Goal: Task Accomplishment & Management: Use online tool/utility

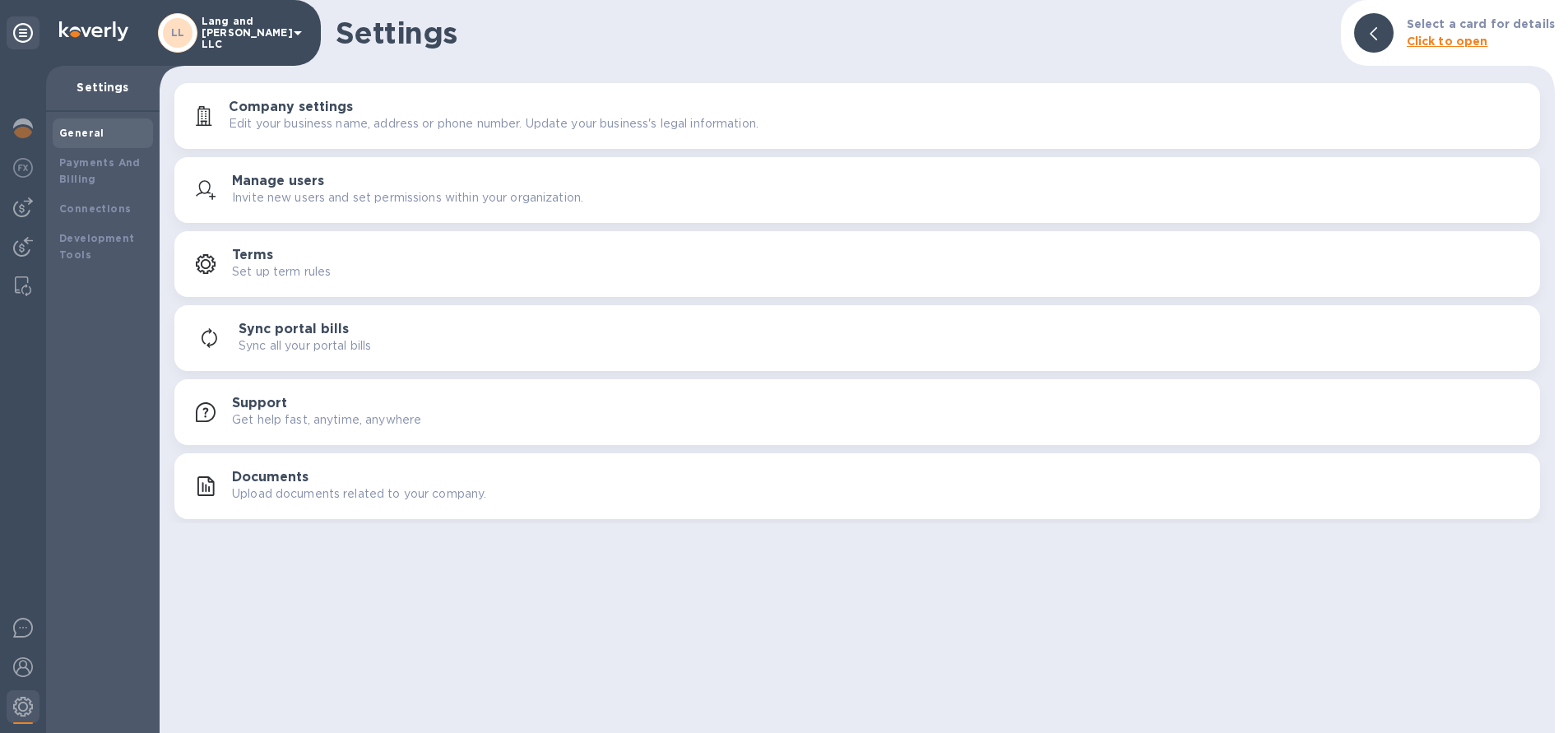
click at [112, 92] on p "Settings" at bounding box center [103, 87] width 87 height 17
click at [229, 28] on p "Lang and [PERSON_NAME] LLC" at bounding box center [243, 33] width 83 height 35
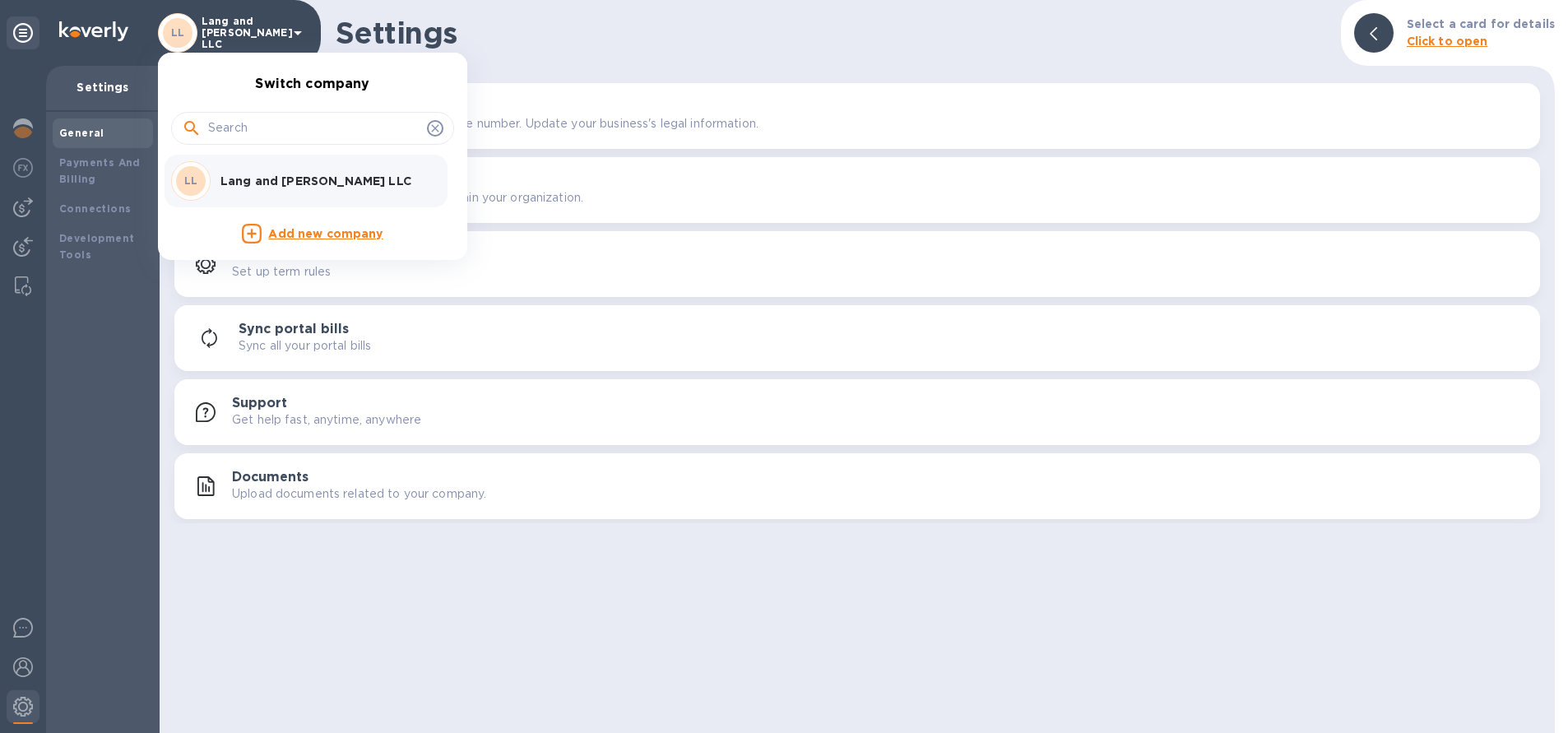
click at [119, 33] on div at bounding box center [784, 366] width 1568 height 733
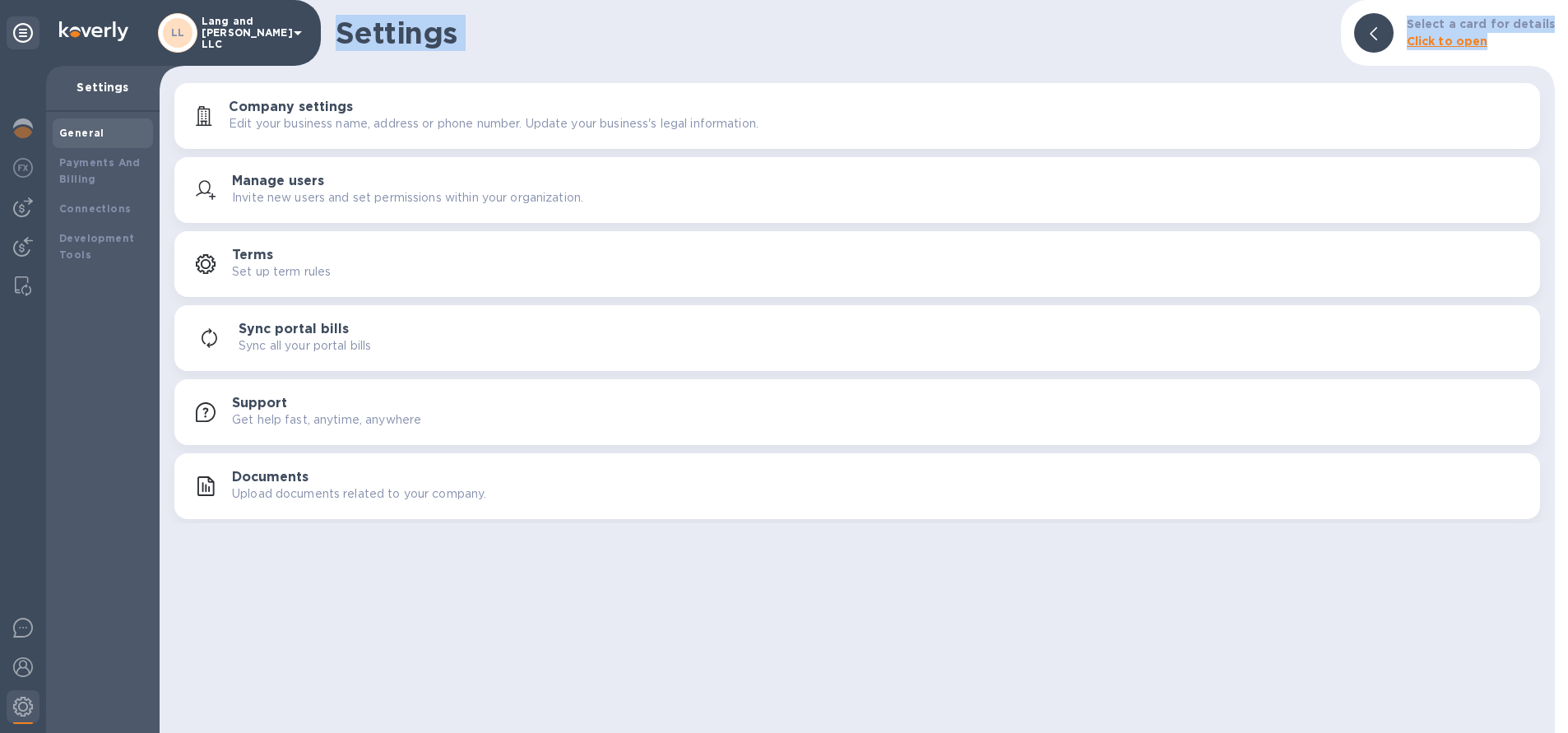
click at [139, 29] on div "LL Lang and [PERSON_NAME] LLC" at bounding box center [160, 33] width 321 height 66
click at [88, 134] on b "General" at bounding box center [83, 132] width 46 height 12
click at [120, 92] on p "Settings" at bounding box center [103, 87] width 87 height 17
click at [87, 132] on b "General" at bounding box center [83, 132] width 46 height 12
click at [92, 162] on b "Payments And Billing" at bounding box center [100, 170] width 82 height 29
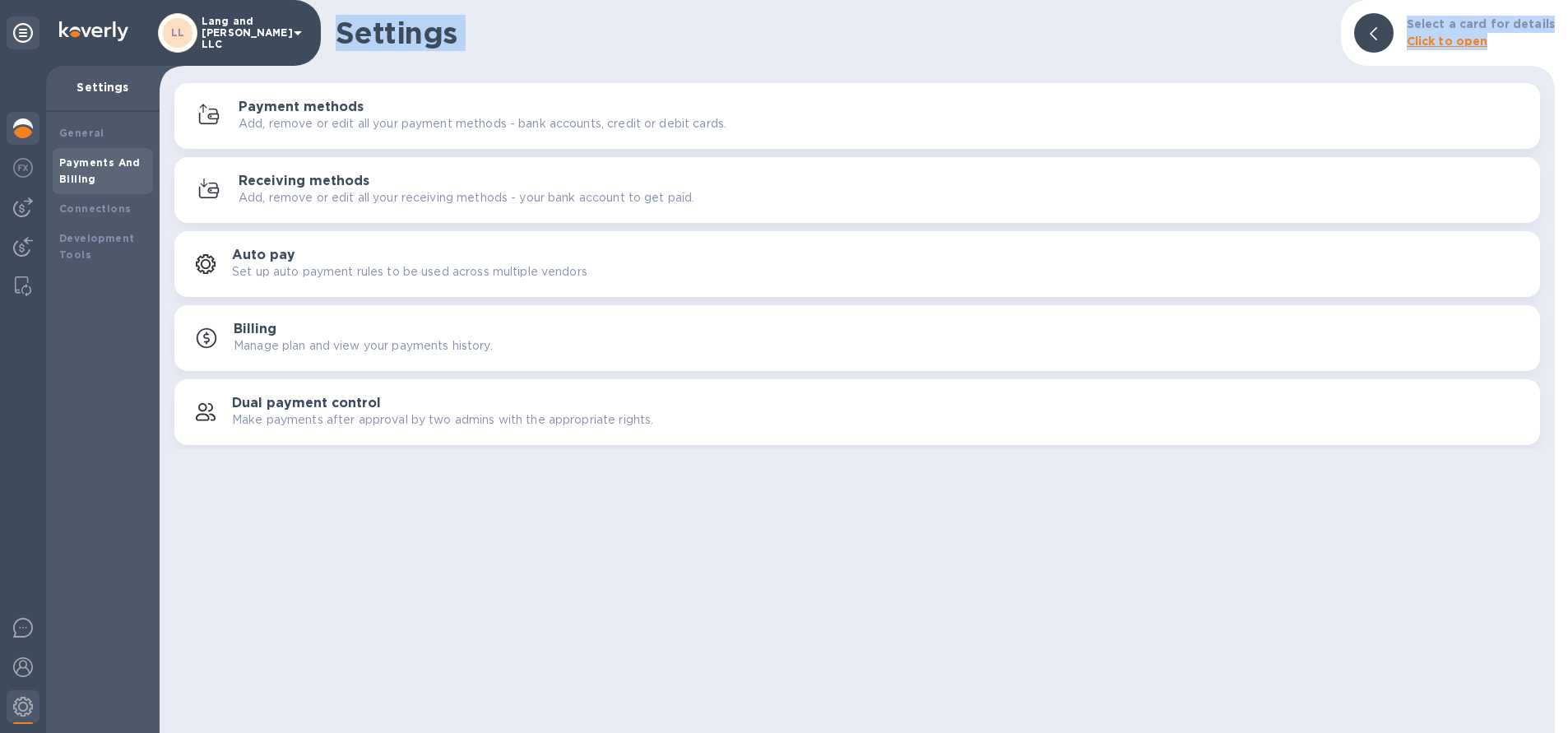
click at [30, 129] on img at bounding box center [23, 128] width 20 height 20
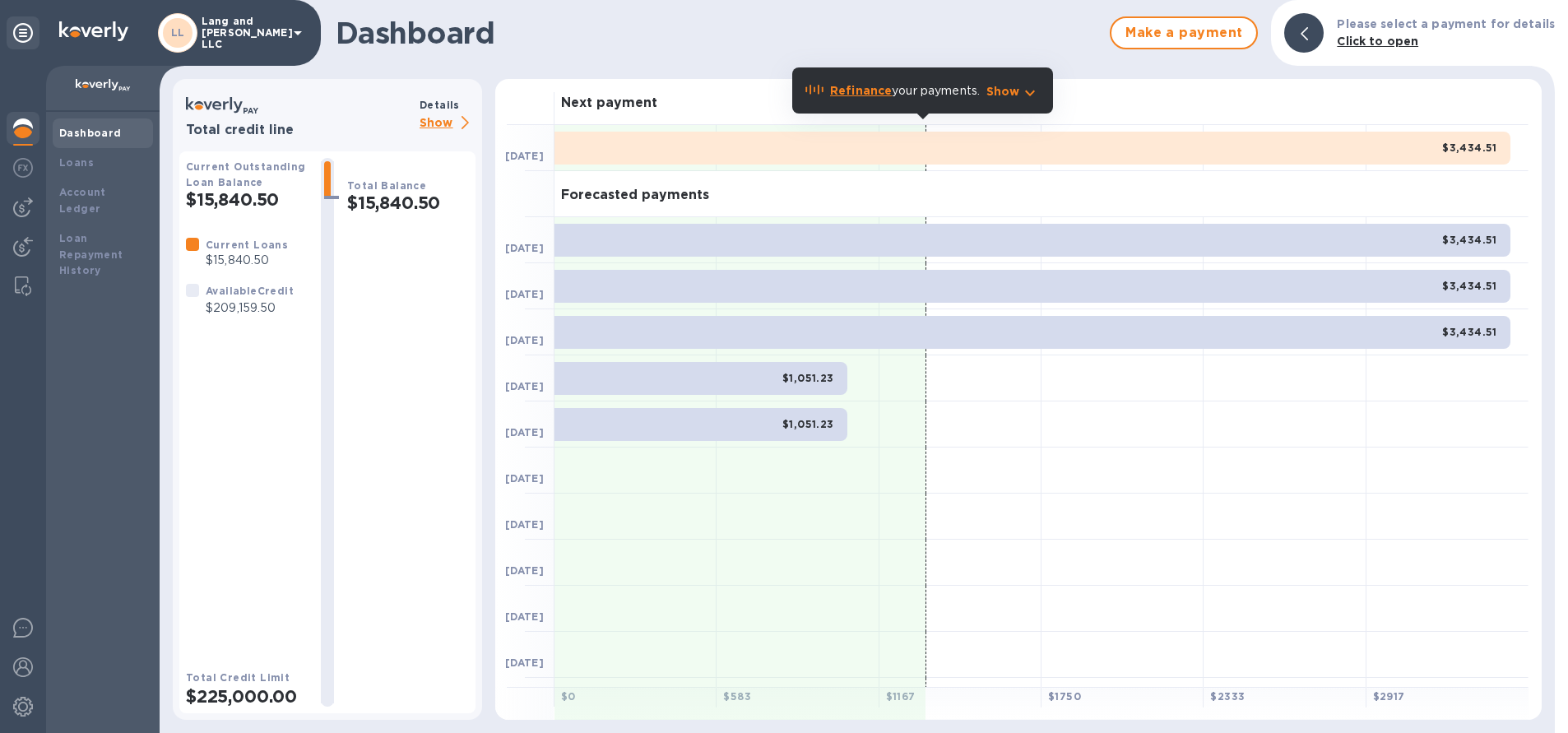
click at [441, 123] on p "Show" at bounding box center [447, 123] width 56 height 21
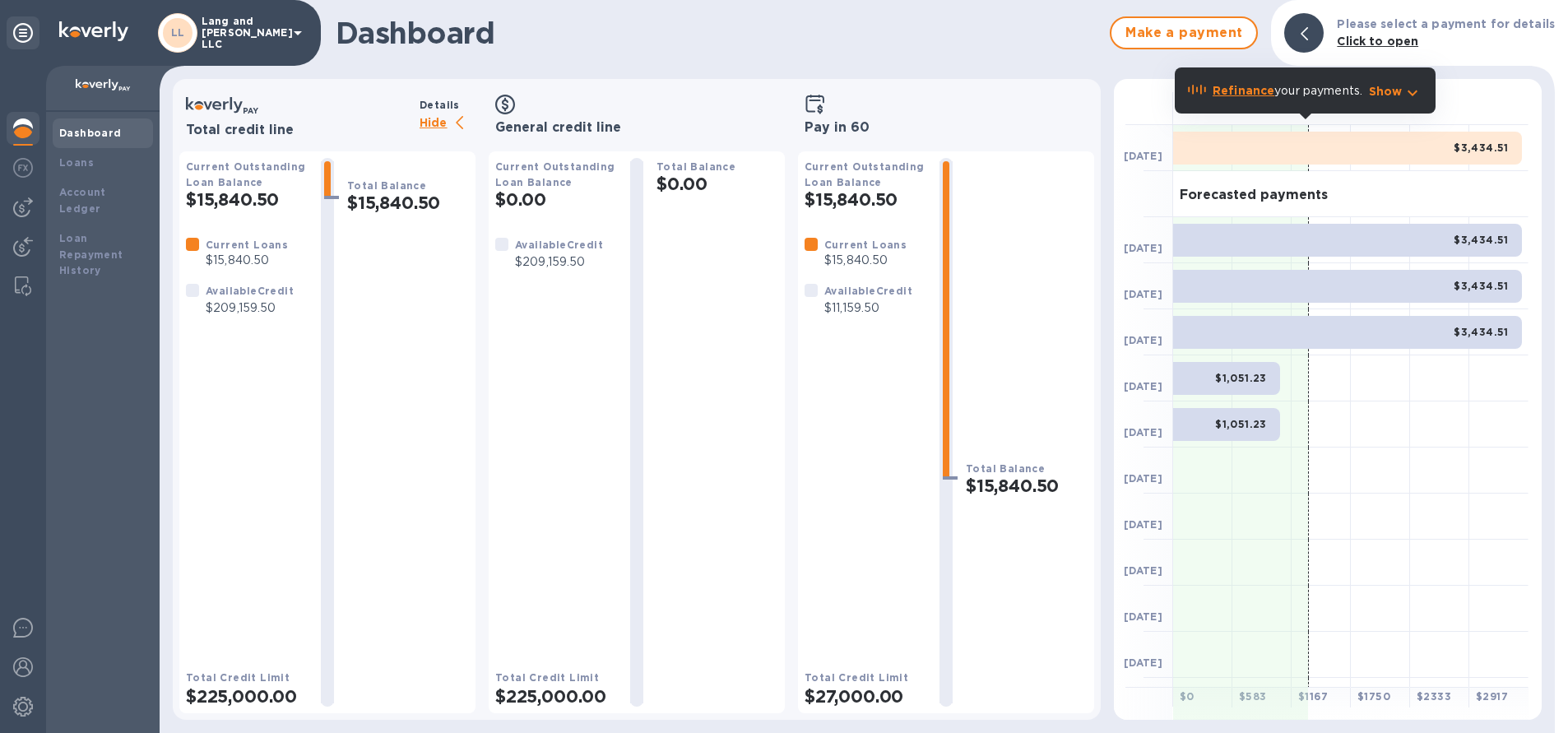
click at [441, 123] on p "Hide" at bounding box center [447, 123] width 56 height 21
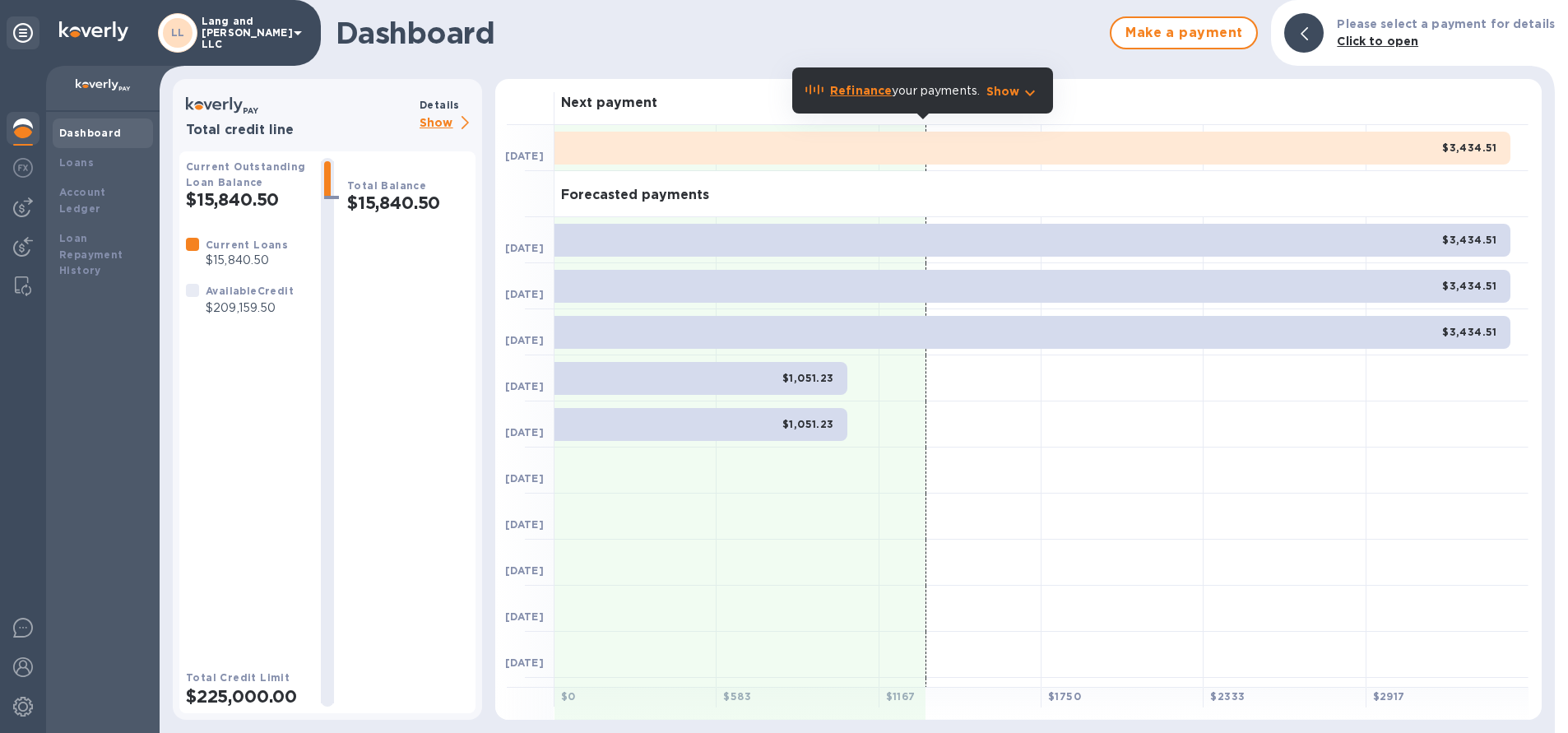
click at [461, 125] on icon at bounding box center [464, 122] width 7 height 13
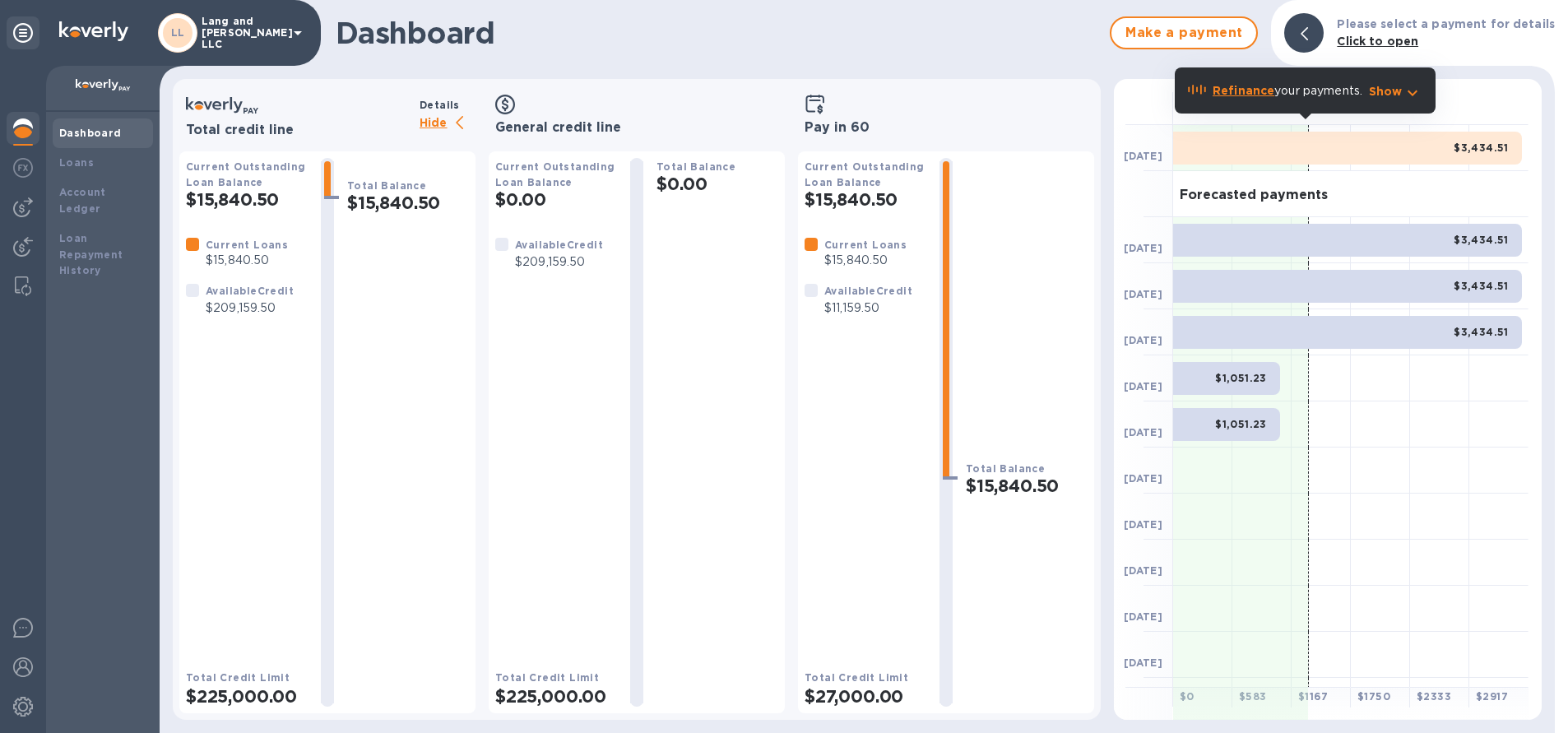
click at [438, 126] on p "Hide" at bounding box center [447, 123] width 56 height 21
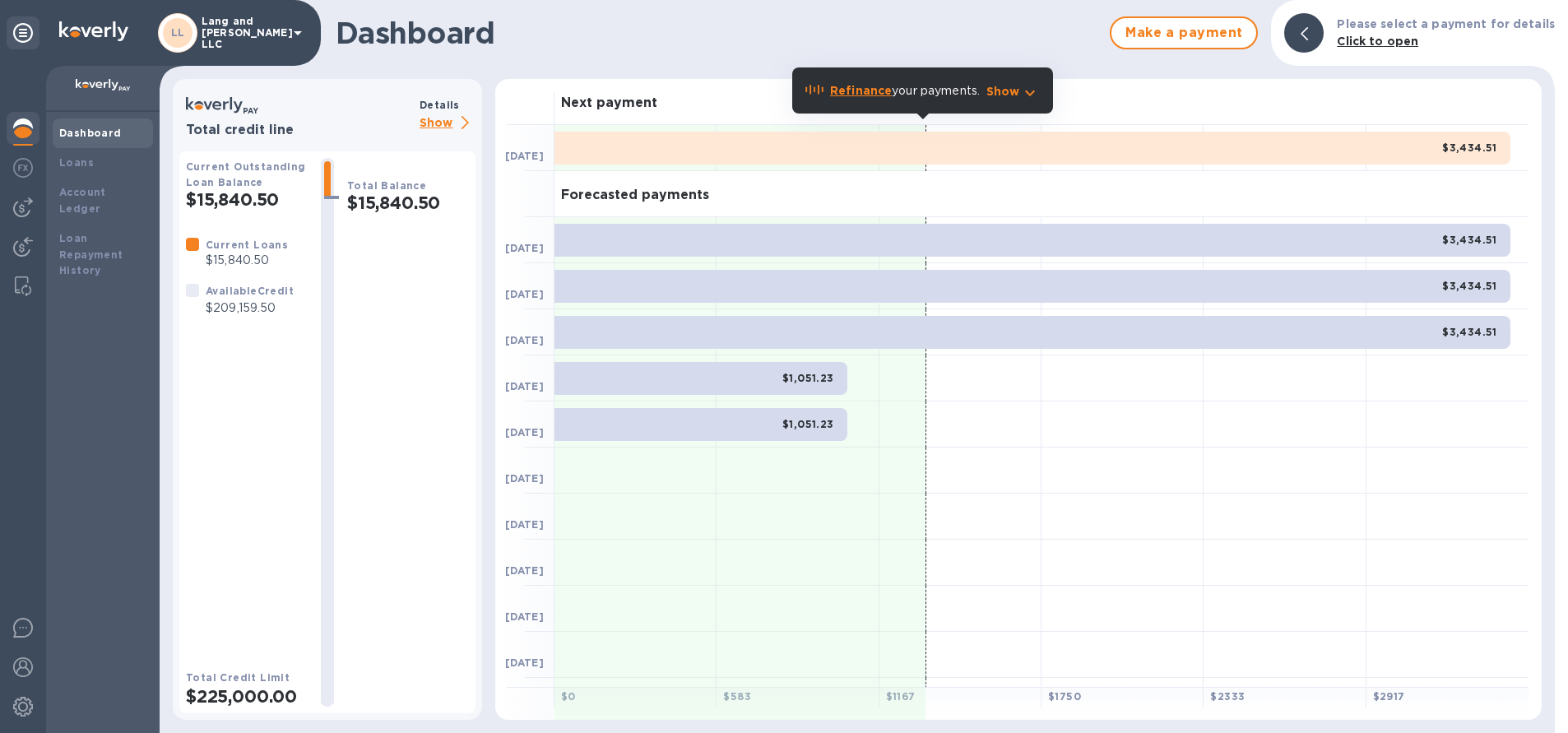
click at [453, 126] on p "Show" at bounding box center [447, 123] width 56 height 21
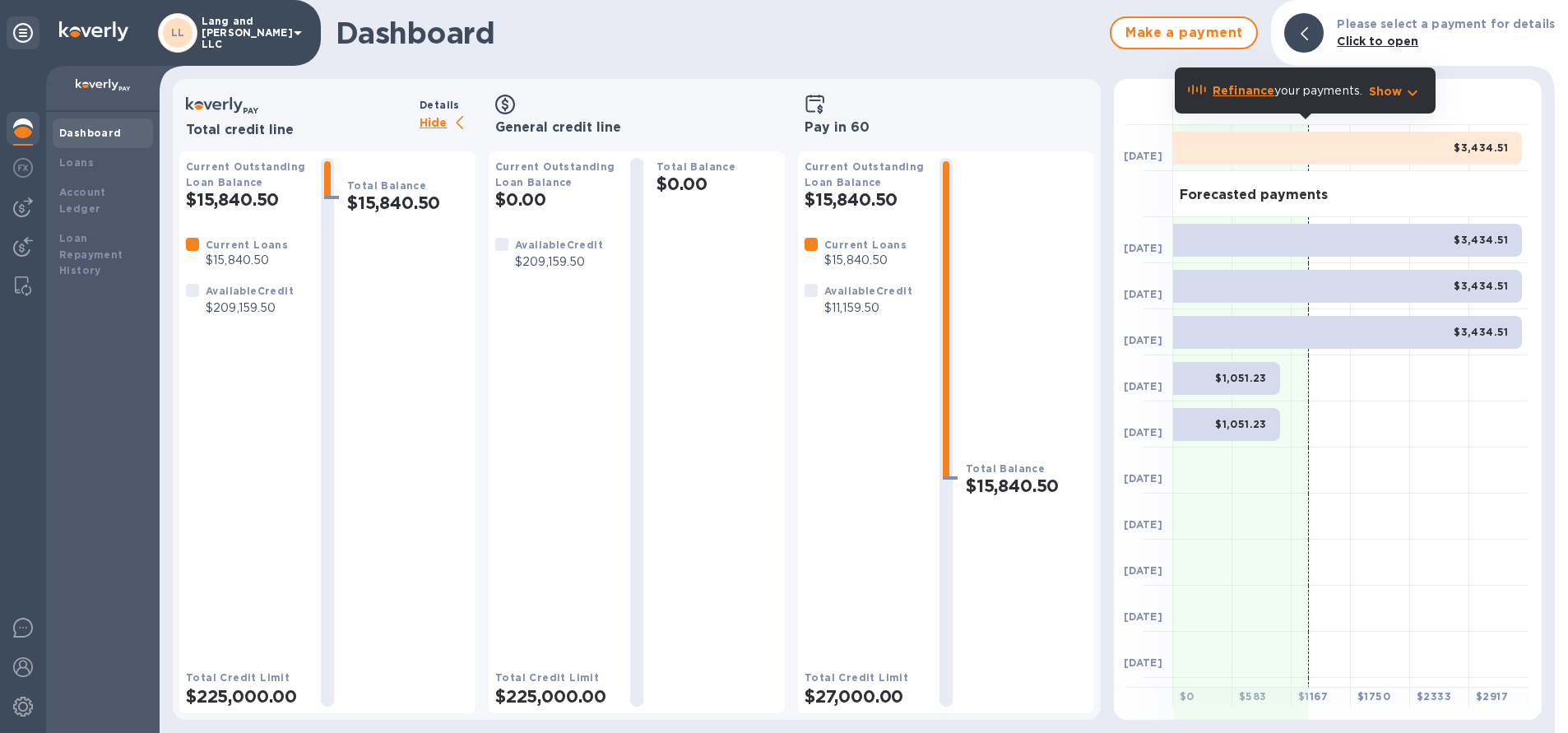
click at [446, 126] on p "Hide" at bounding box center [447, 123] width 56 height 21
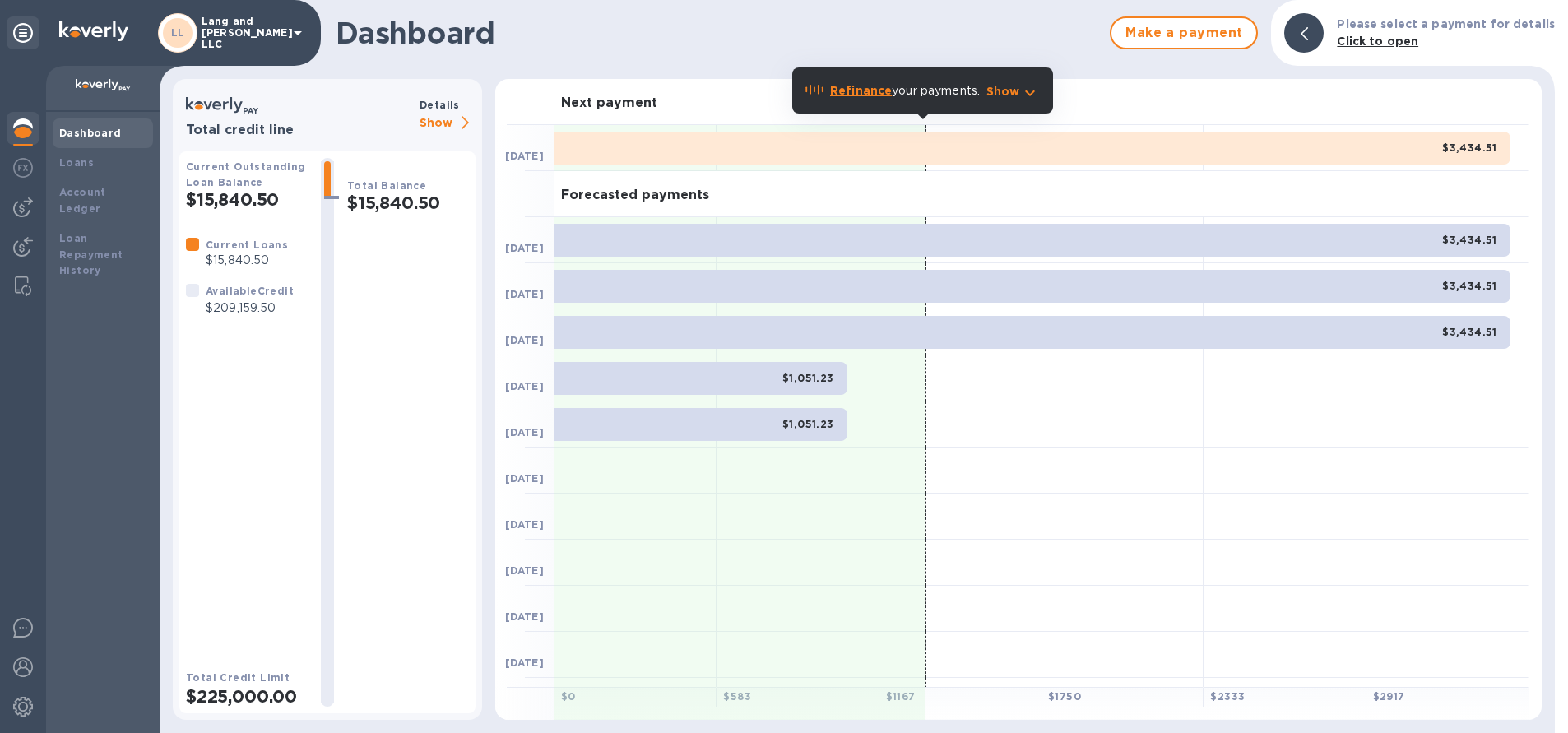
click at [438, 124] on p "Show" at bounding box center [447, 123] width 56 height 21
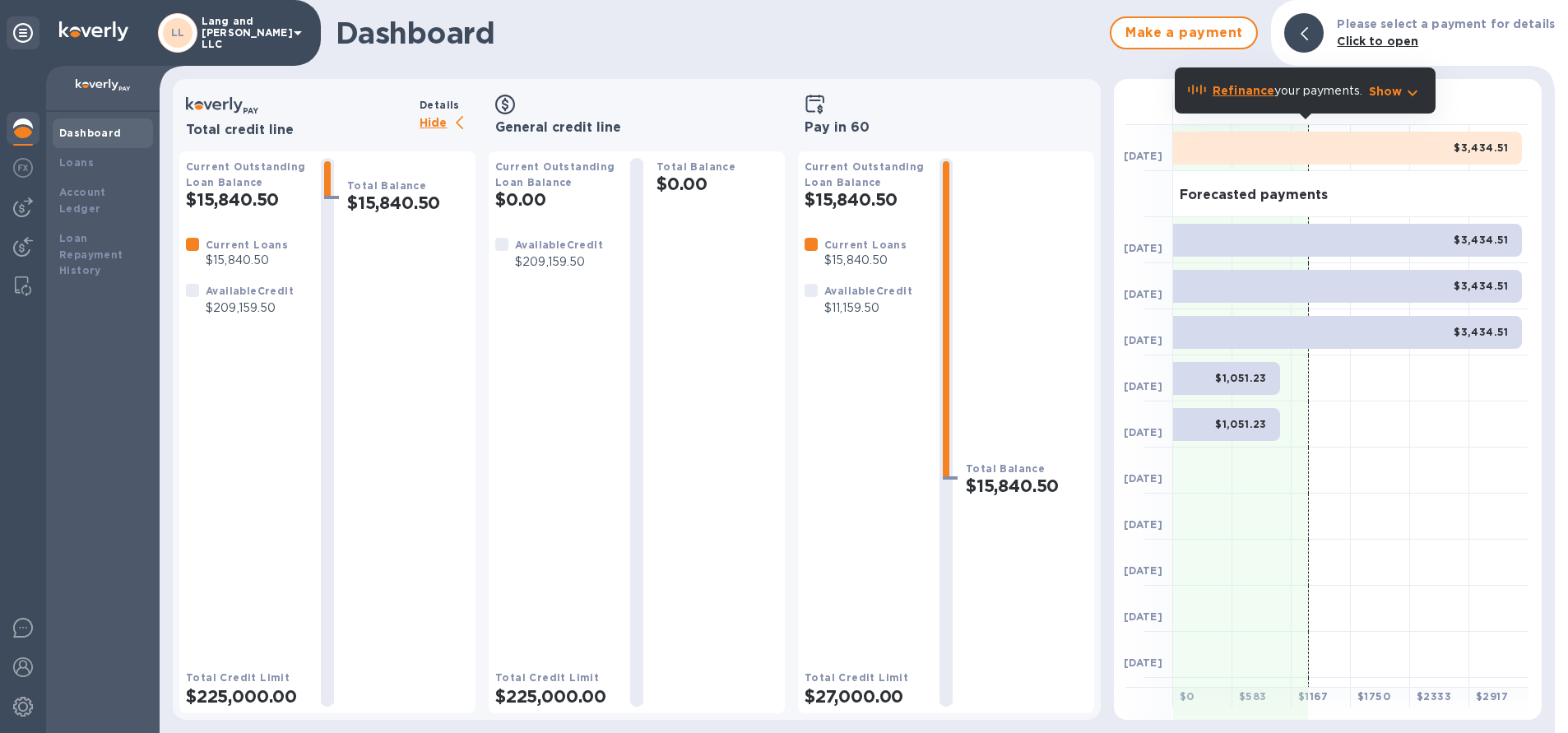
click at [436, 125] on p "Hide" at bounding box center [447, 123] width 56 height 21
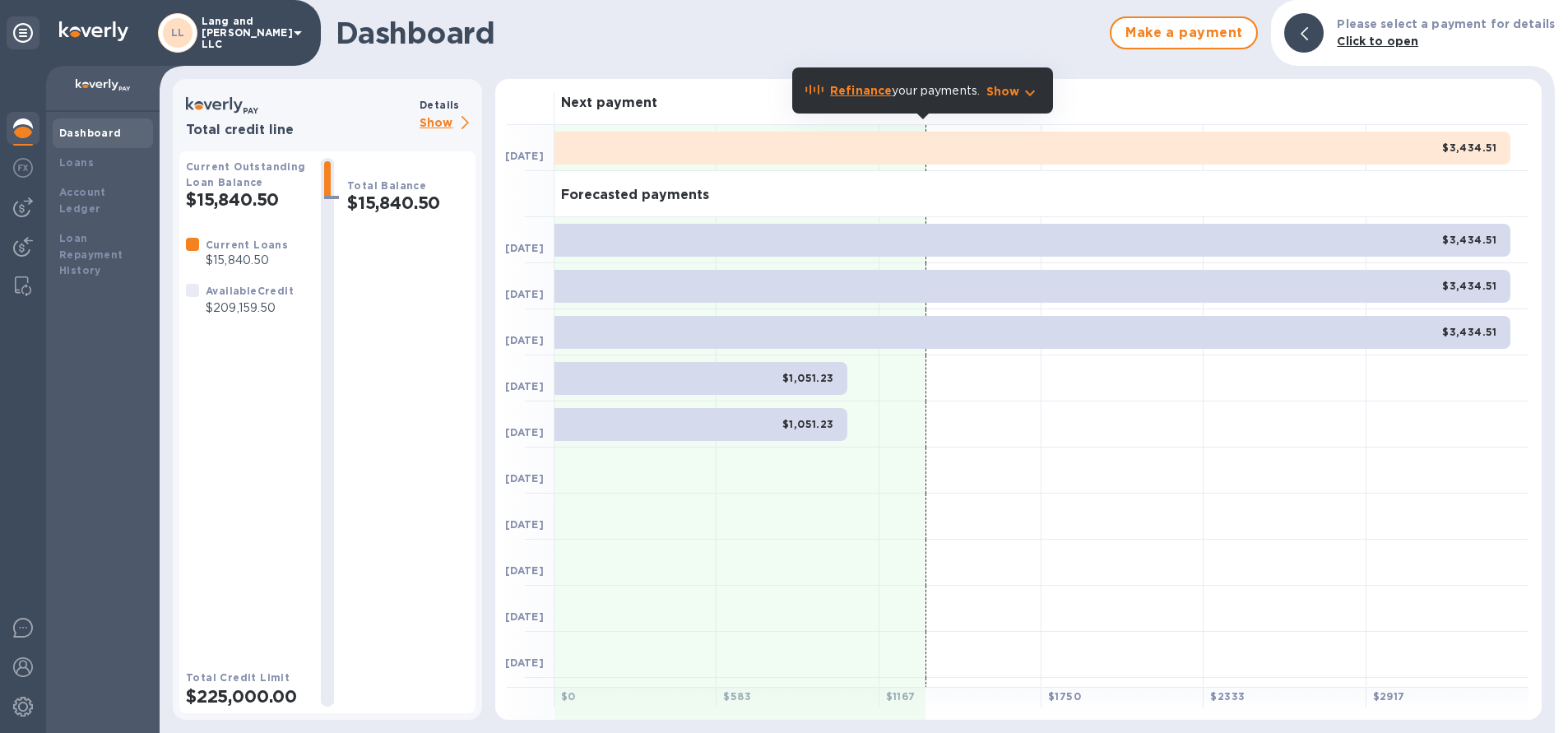
click at [436, 124] on p "Show" at bounding box center [447, 123] width 56 height 21
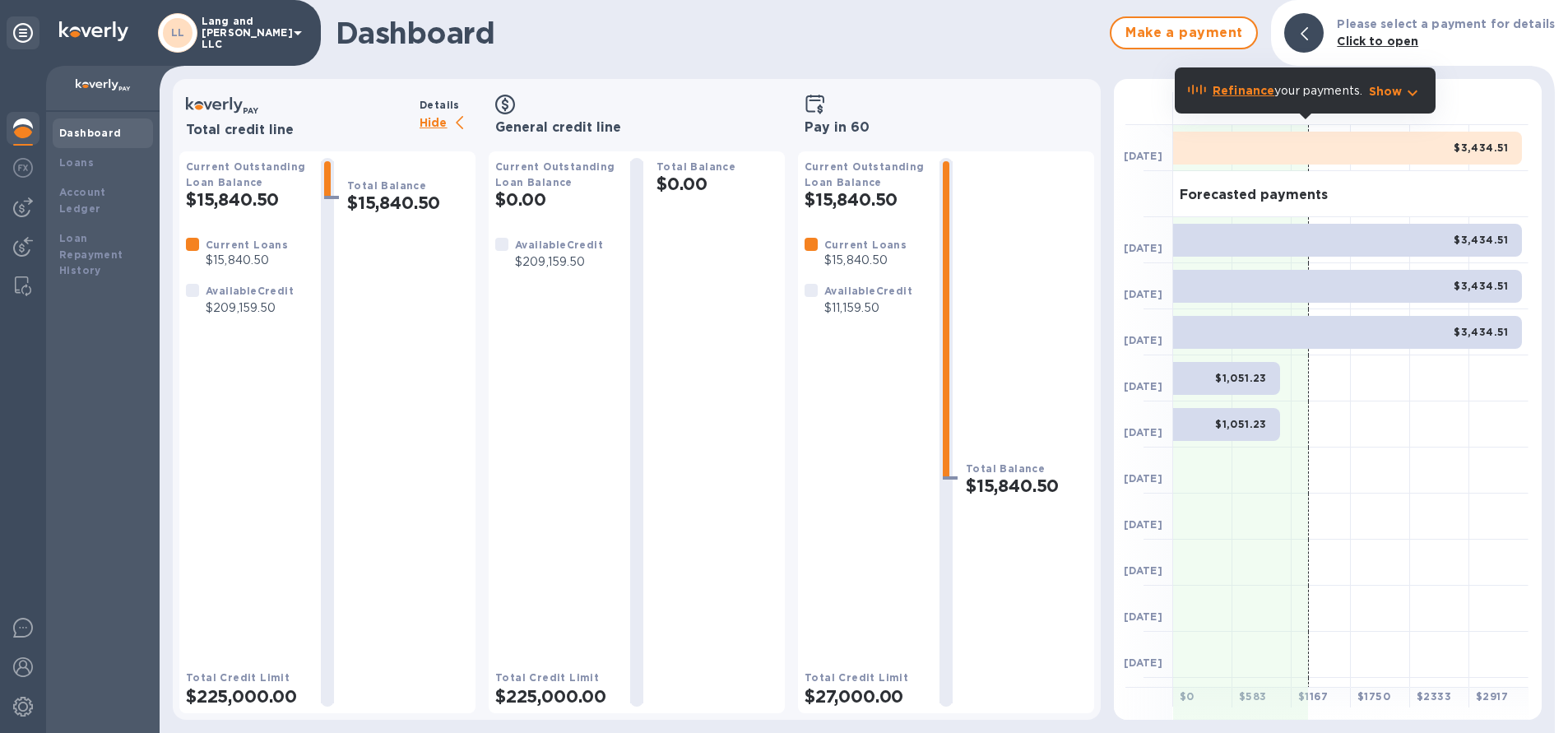
click at [436, 124] on p "Hide" at bounding box center [447, 123] width 56 height 21
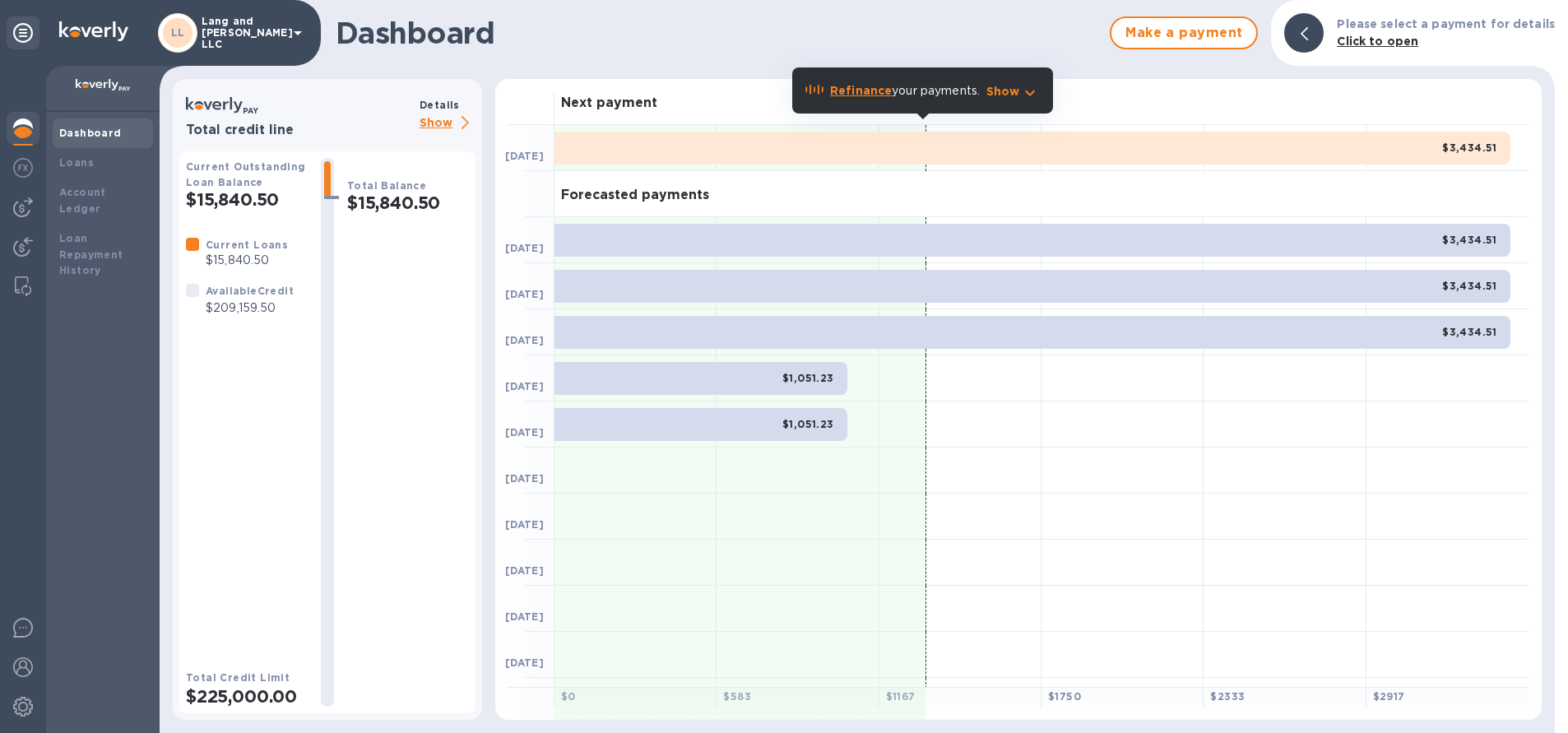
click at [444, 124] on p "Show" at bounding box center [447, 123] width 56 height 21
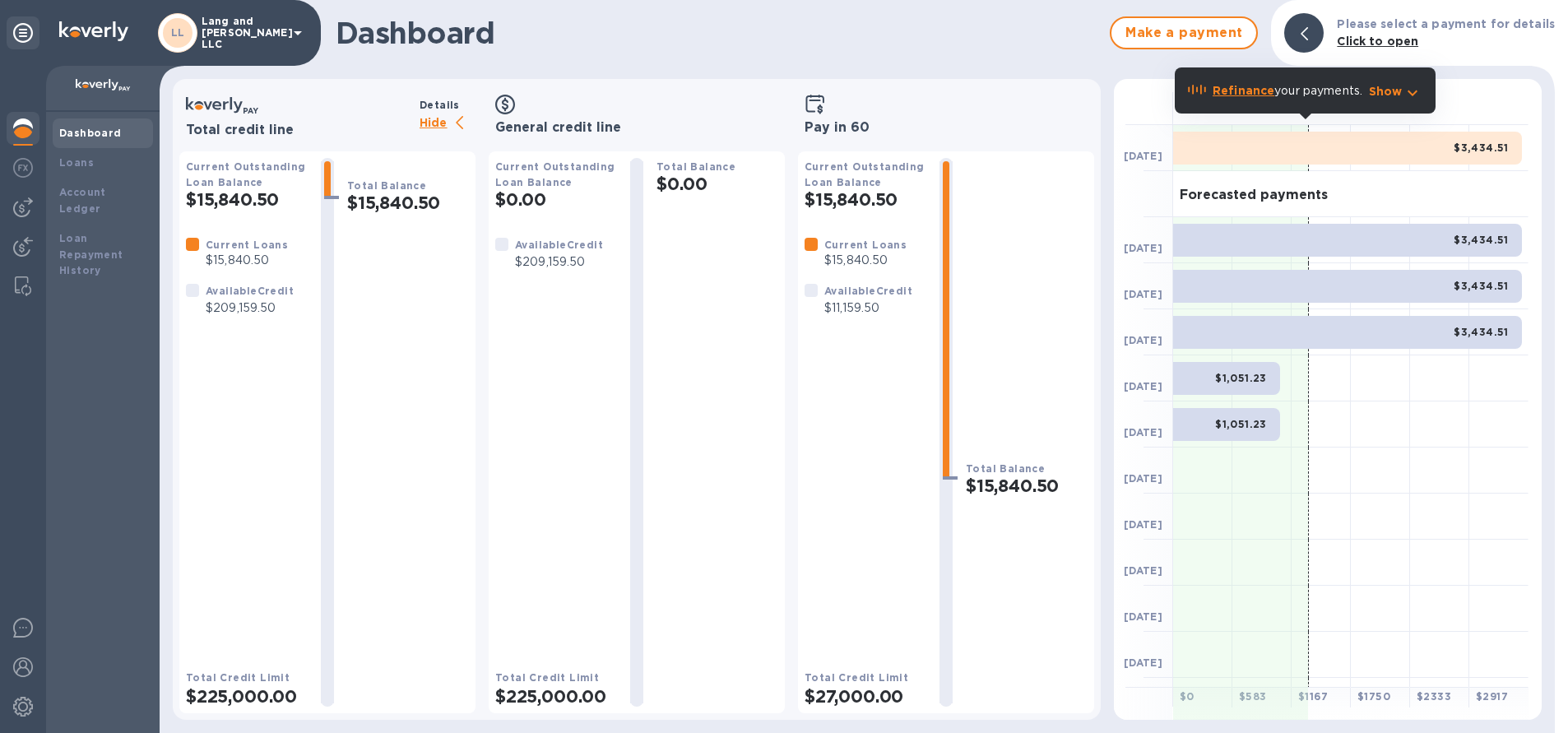
click at [444, 124] on p "Hide" at bounding box center [447, 123] width 56 height 21
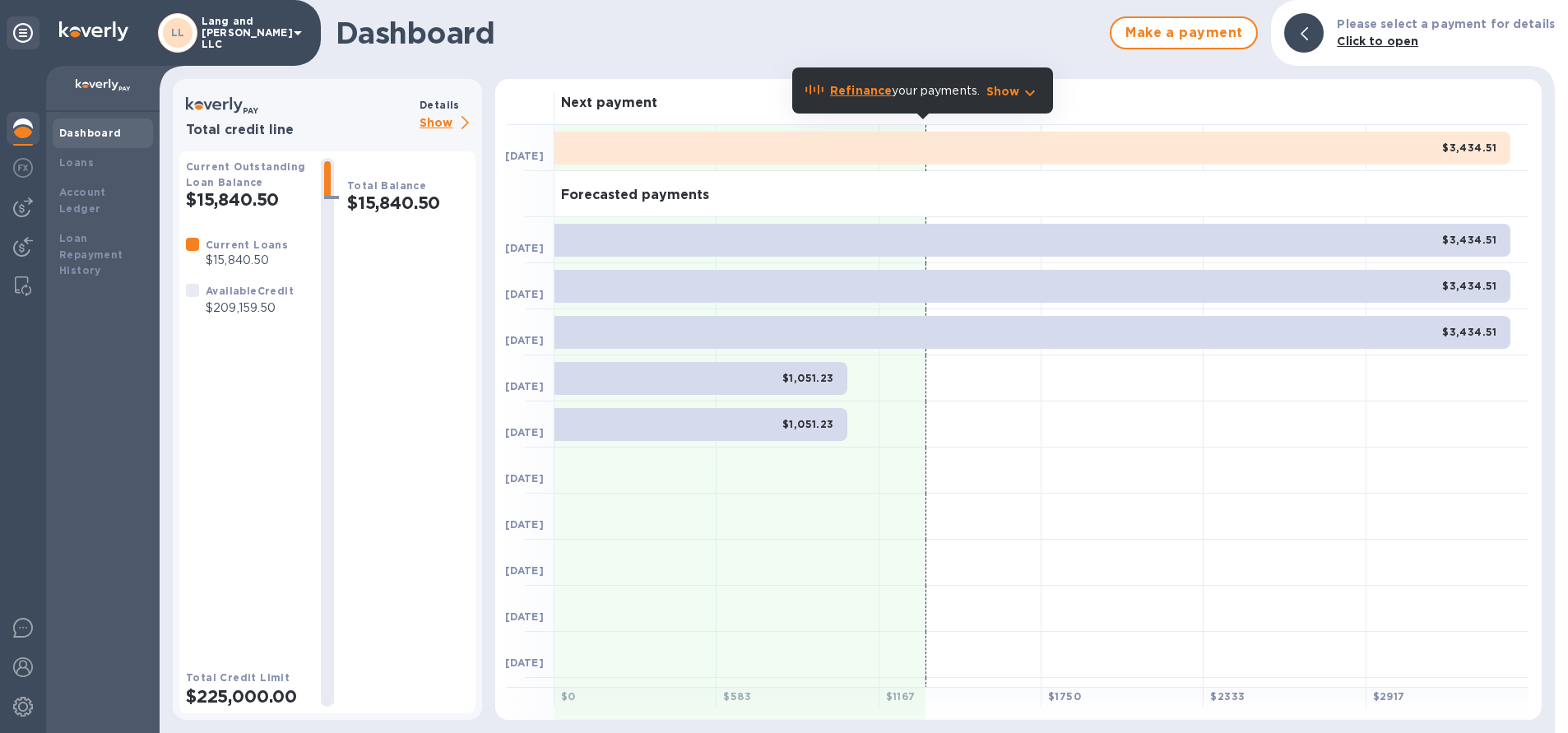
click at [449, 121] on p "Show" at bounding box center [447, 123] width 56 height 21
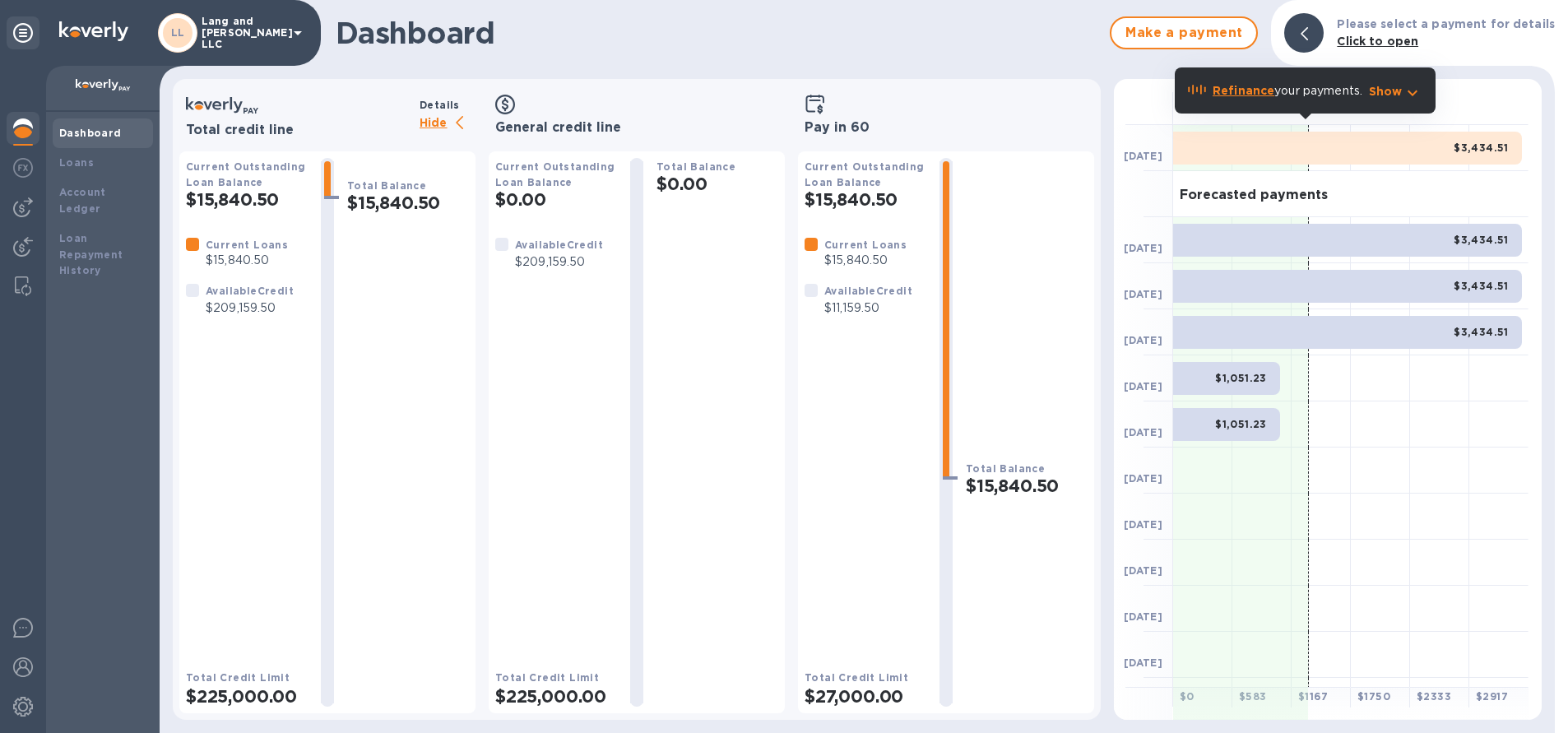
click at [451, 122] on p "Hide" at bounding box center [447, 123] width 56 height 21
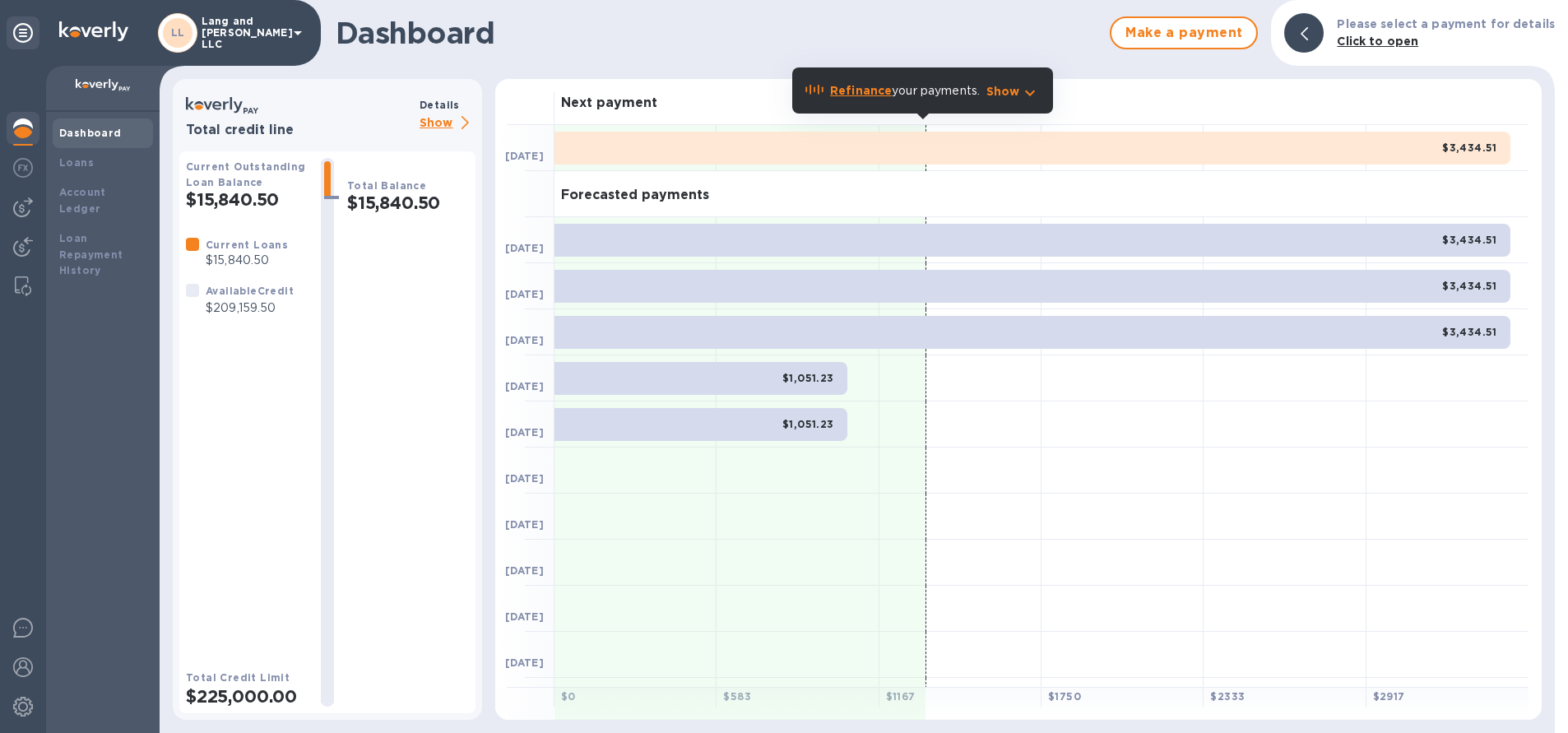
click at [448, 122] on p "Show" at bounding box center [447, 123] width 56 height 21
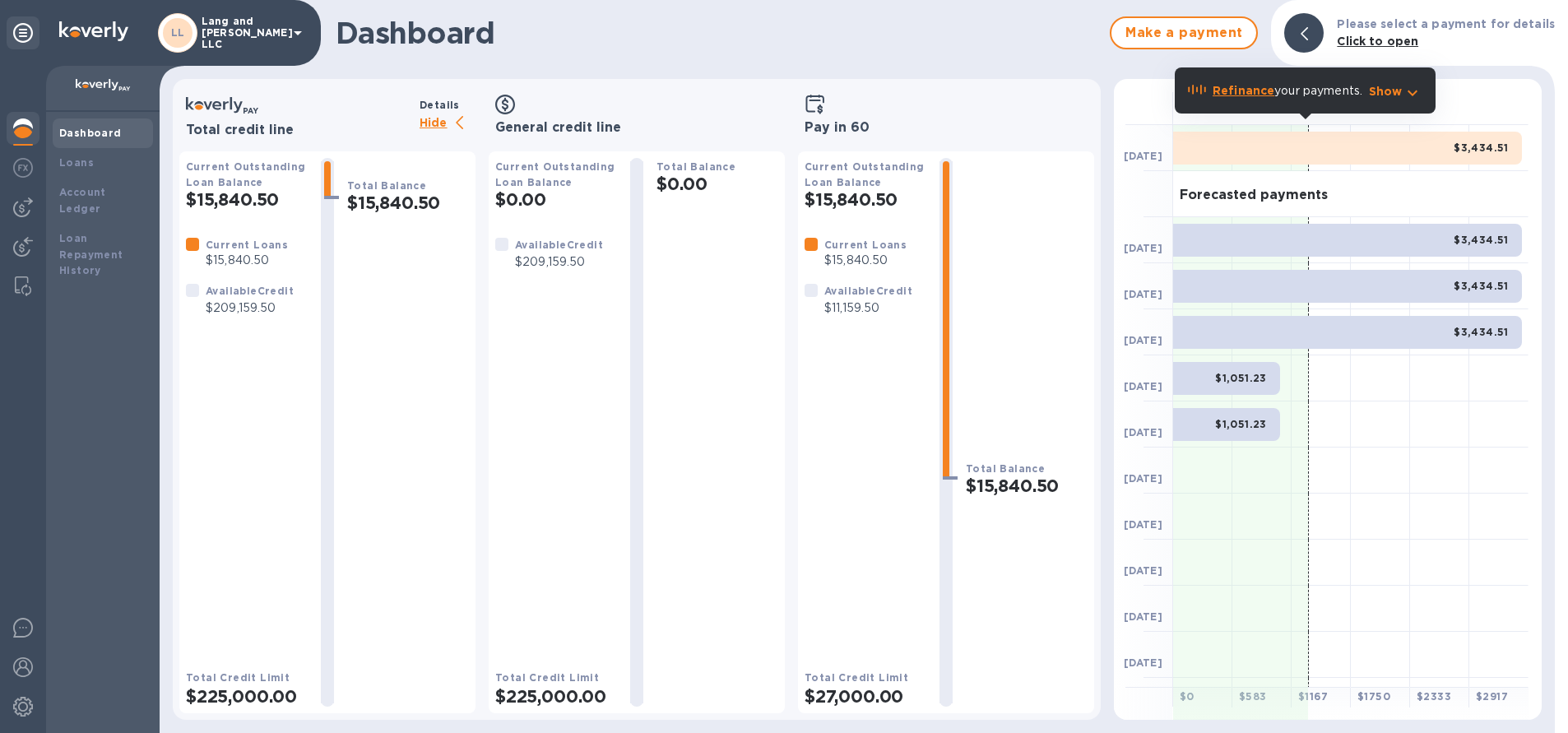
click at [456, 122] on icon at bounding box center [459, 122] width 7 height 13
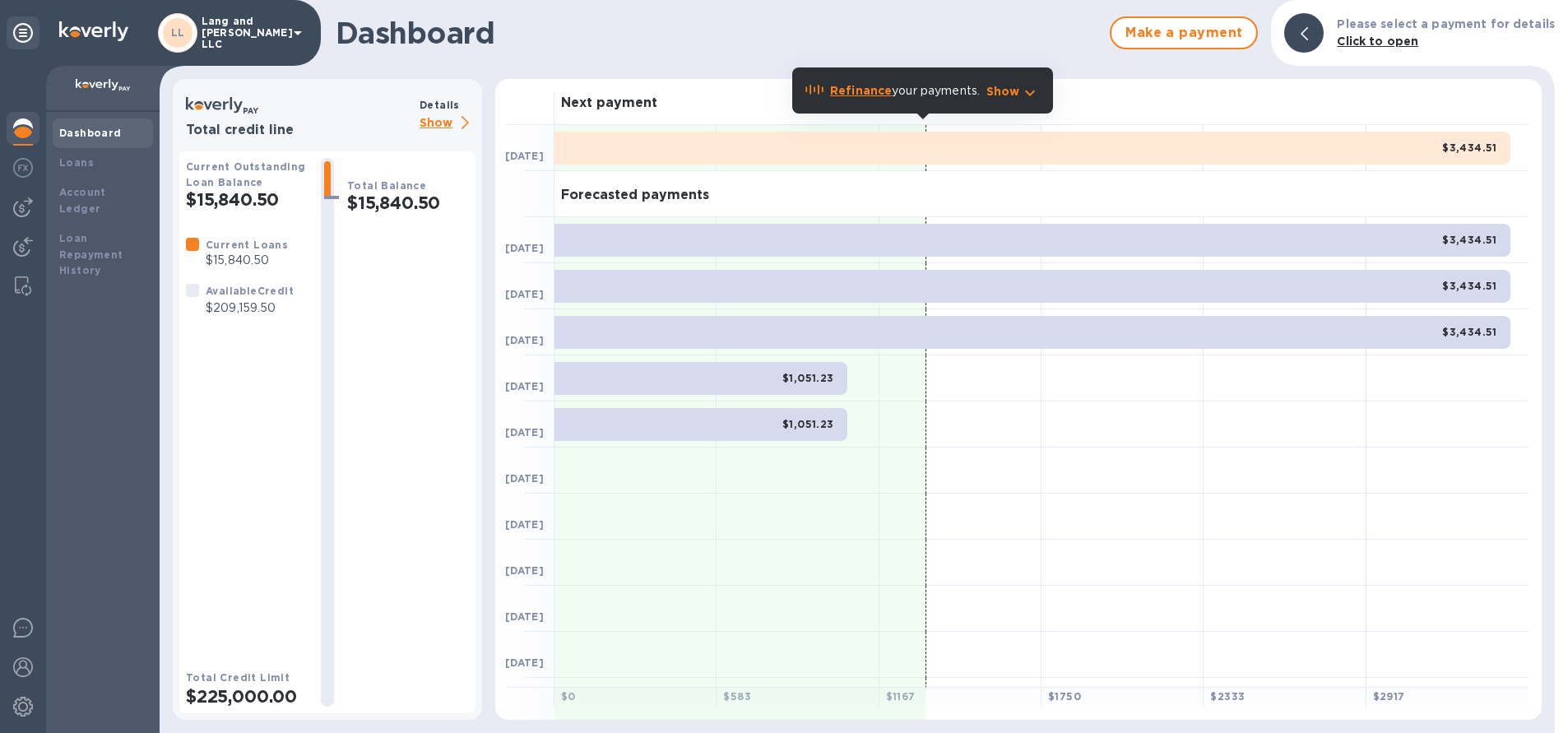
click at [446, 123] on p "Show" at bounding box center [447, 123] width 56 height 21
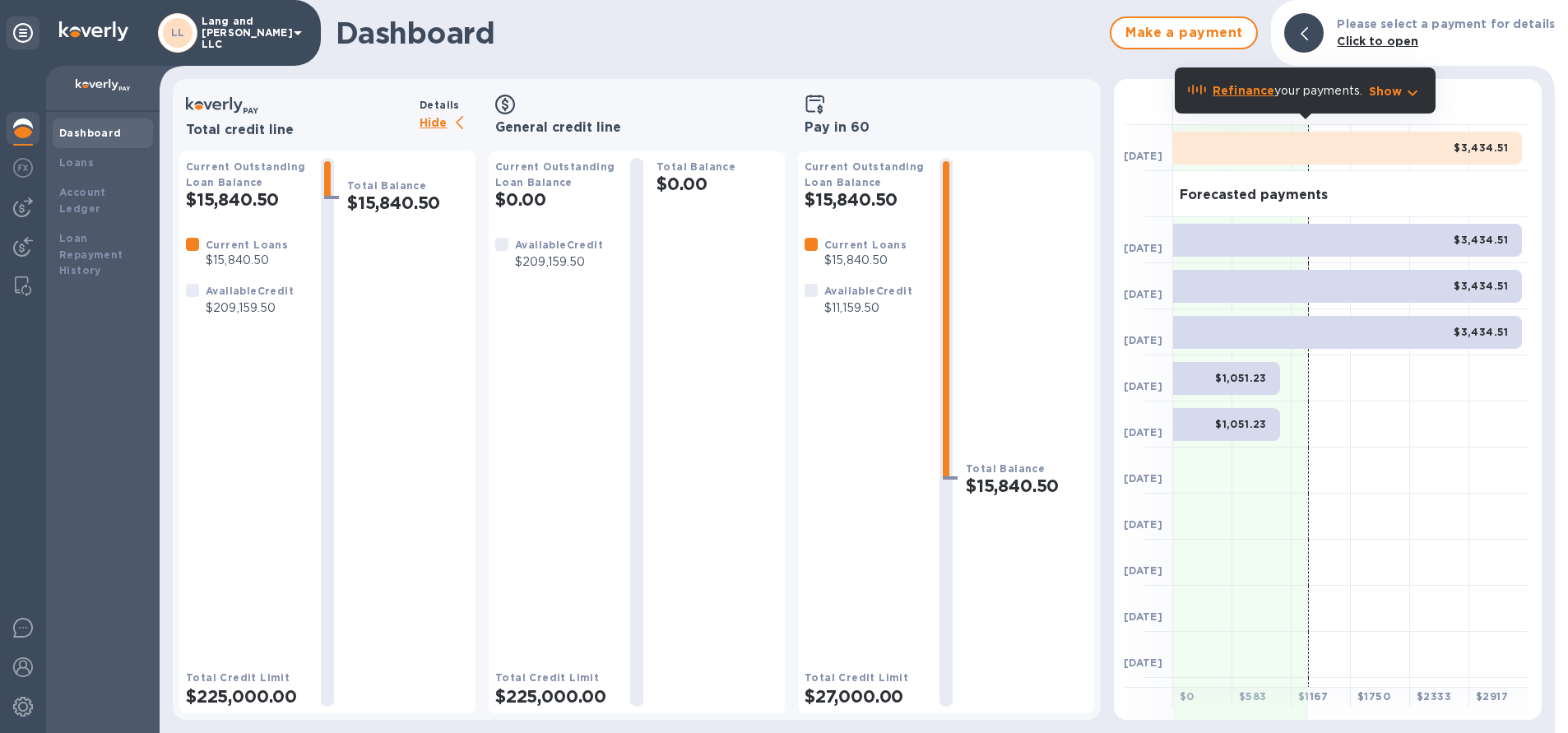
click at [446, 124] on p "Hide" at bounding box center [447, 123] width 56 height 21
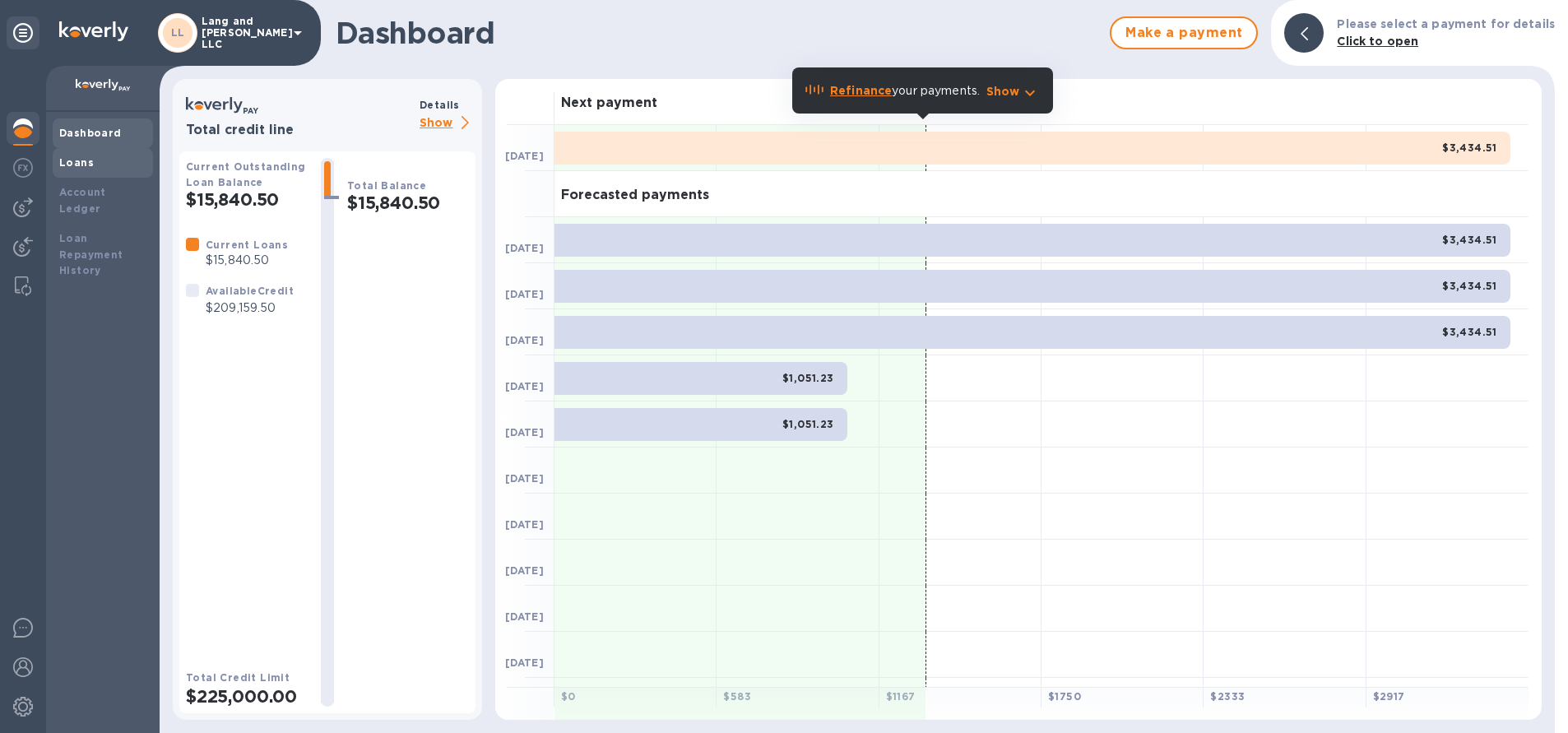
click at [76, 168] on b "Loans" at bounding box center [77, 162] width 35 height 12
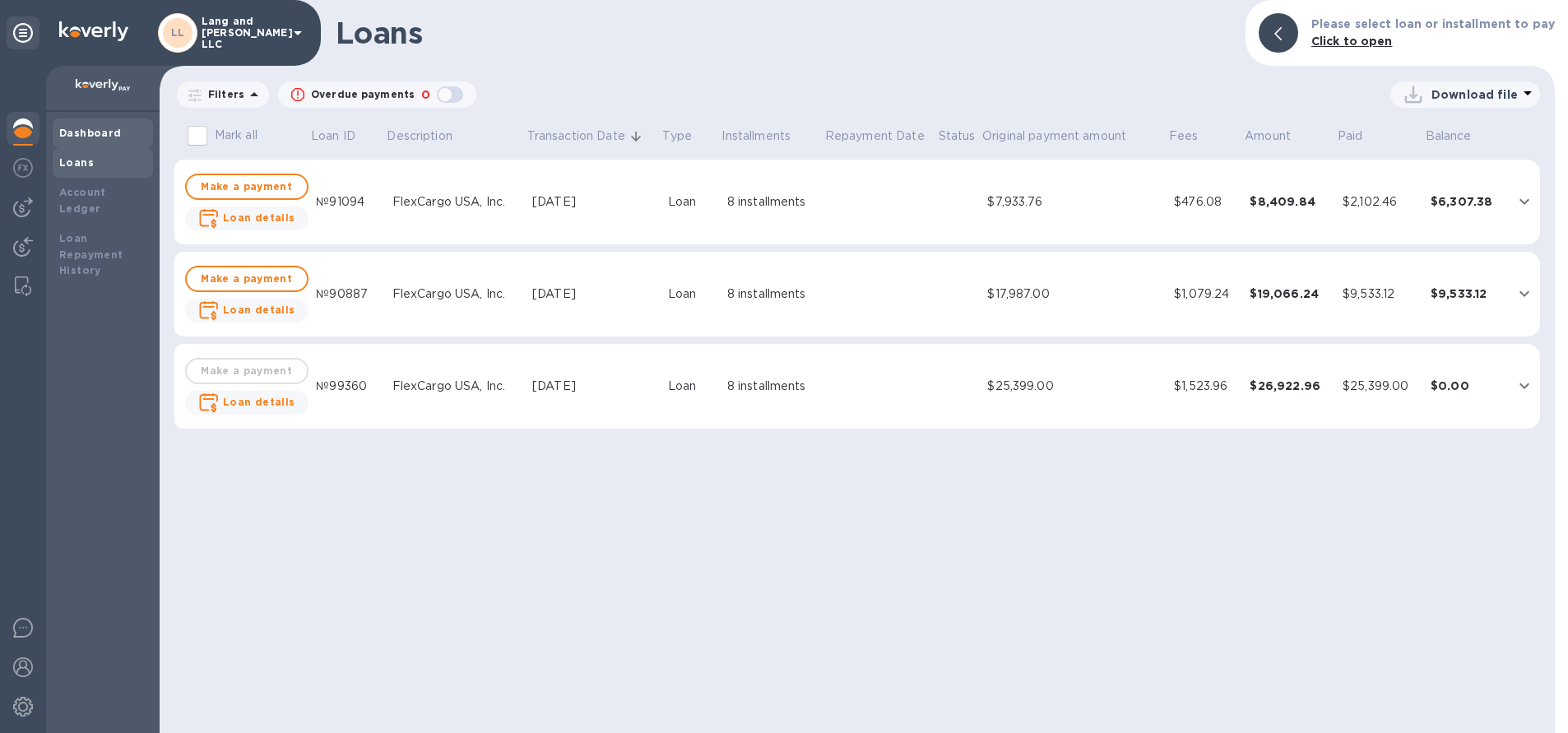
click at [84, 134] on b "Dashboard" at bounding box center [90, 132] width 63 height 12
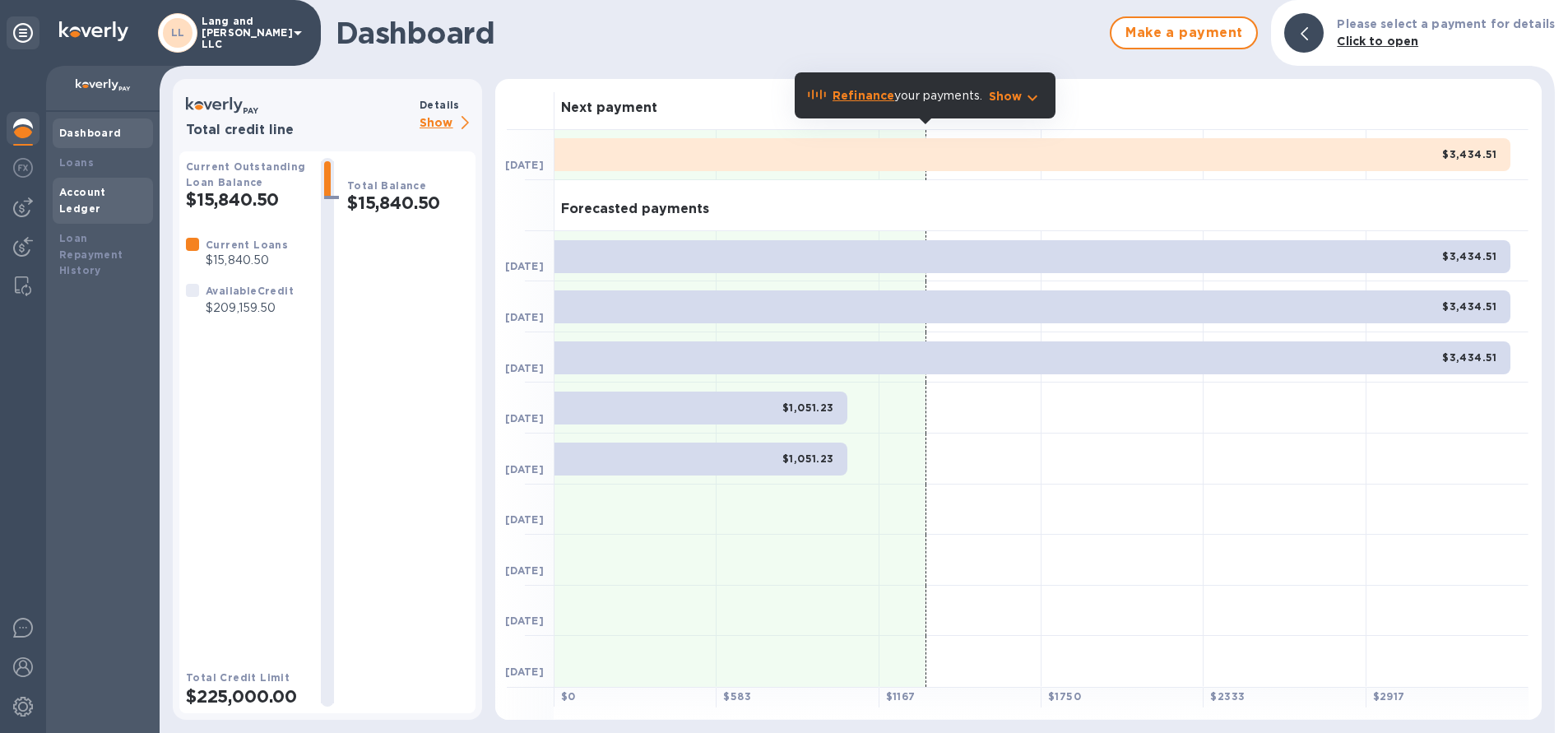
click at [92, 191] on b "Account Ledger" at bounding box center [83, 200] width 47 height 29
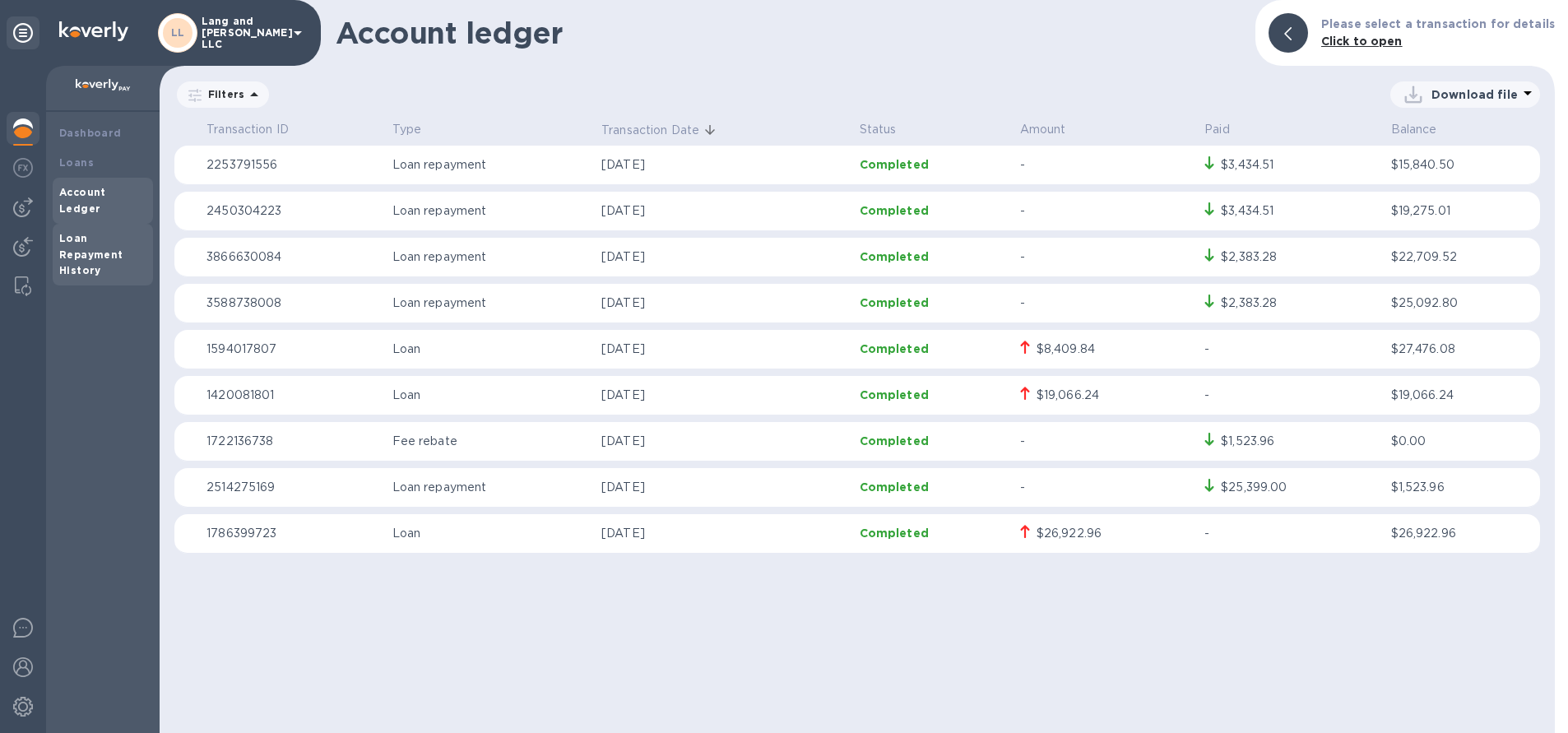
click at [83, 242] on b "Loan Repayment History" at bounding box center [91, 255] width 65 height 46
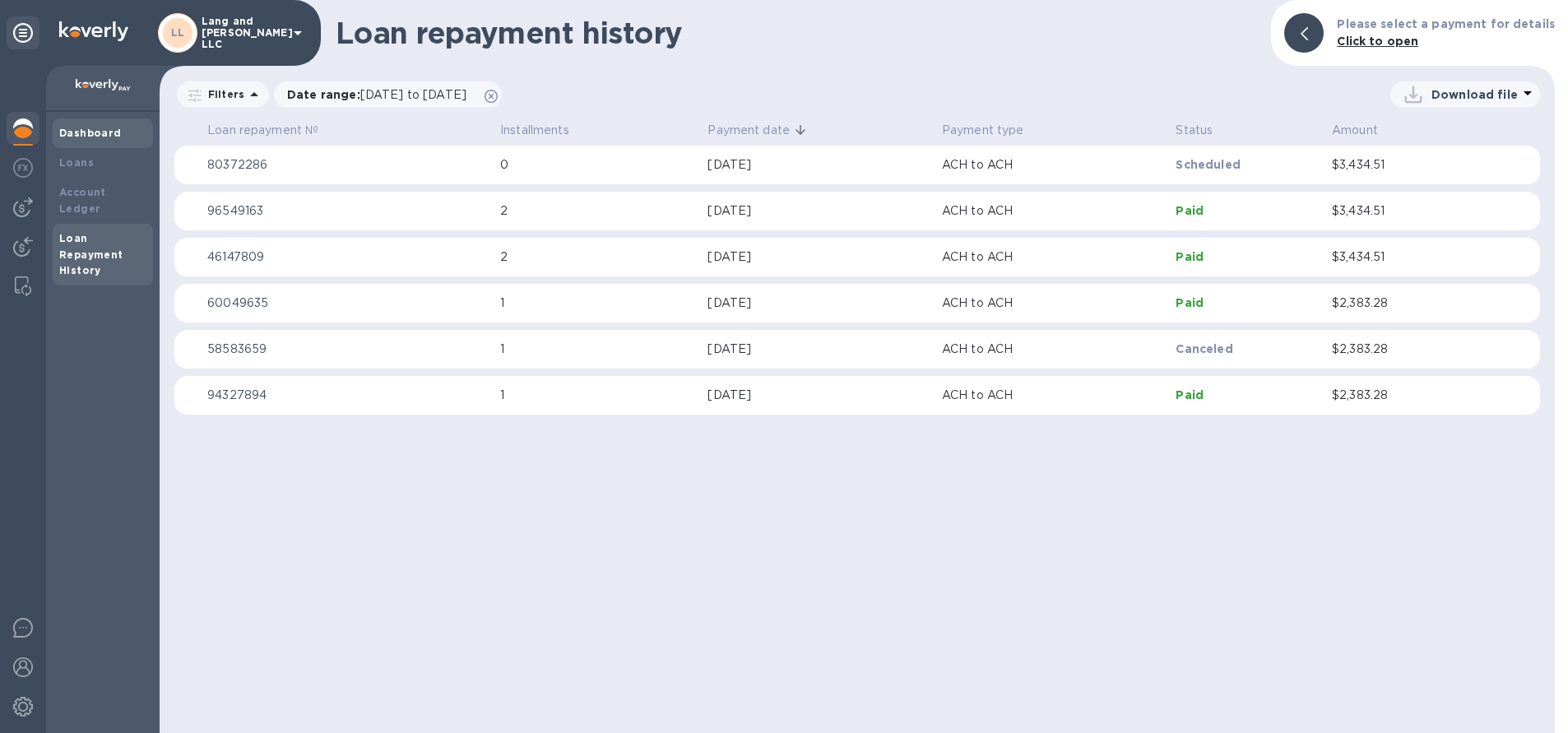
click at [94, 138] on b "Dashboard" at bounding box center [90, 132] width 63 height 12
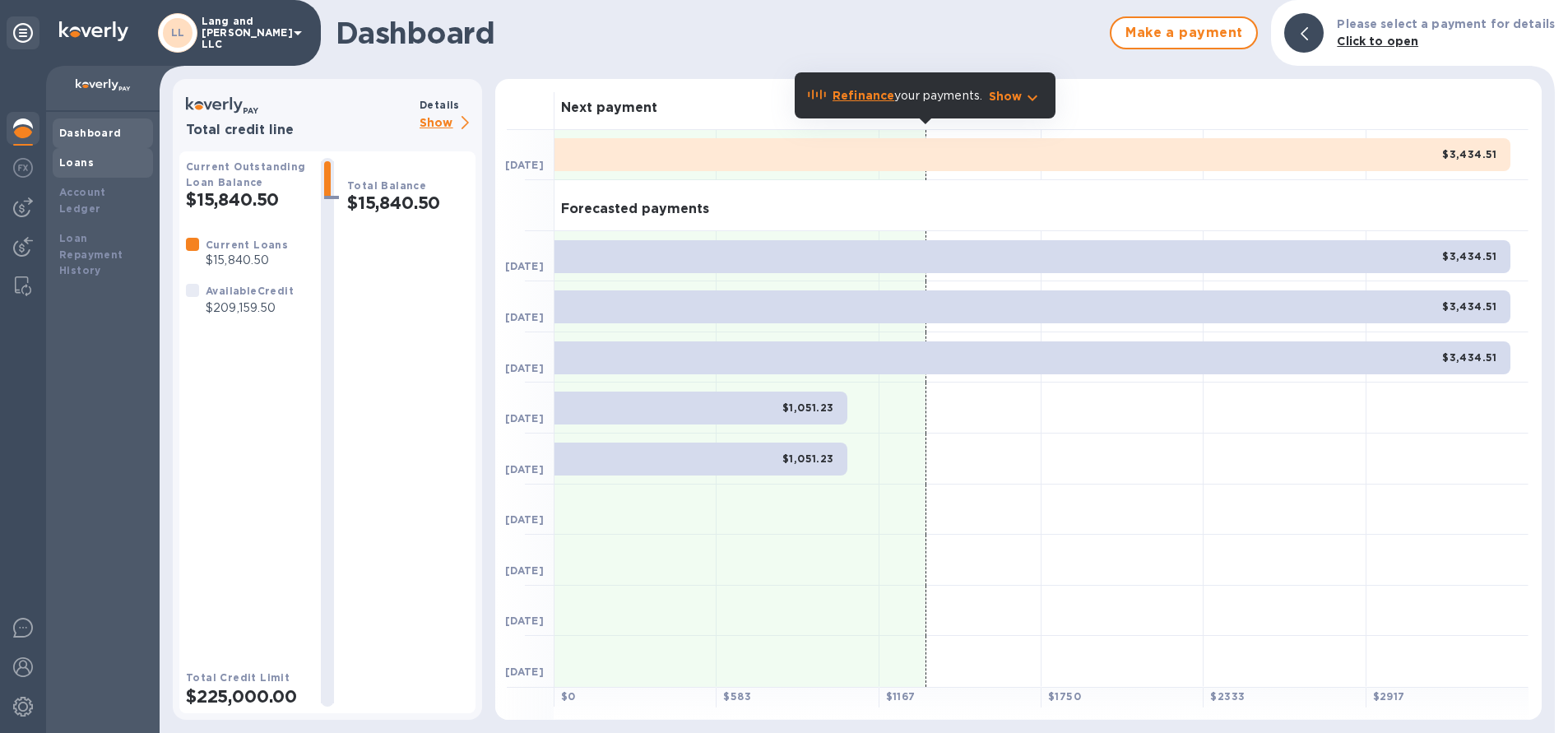
click at [88, 165] on b "Loans" at bounding box center [77, 162] width 35 height 12
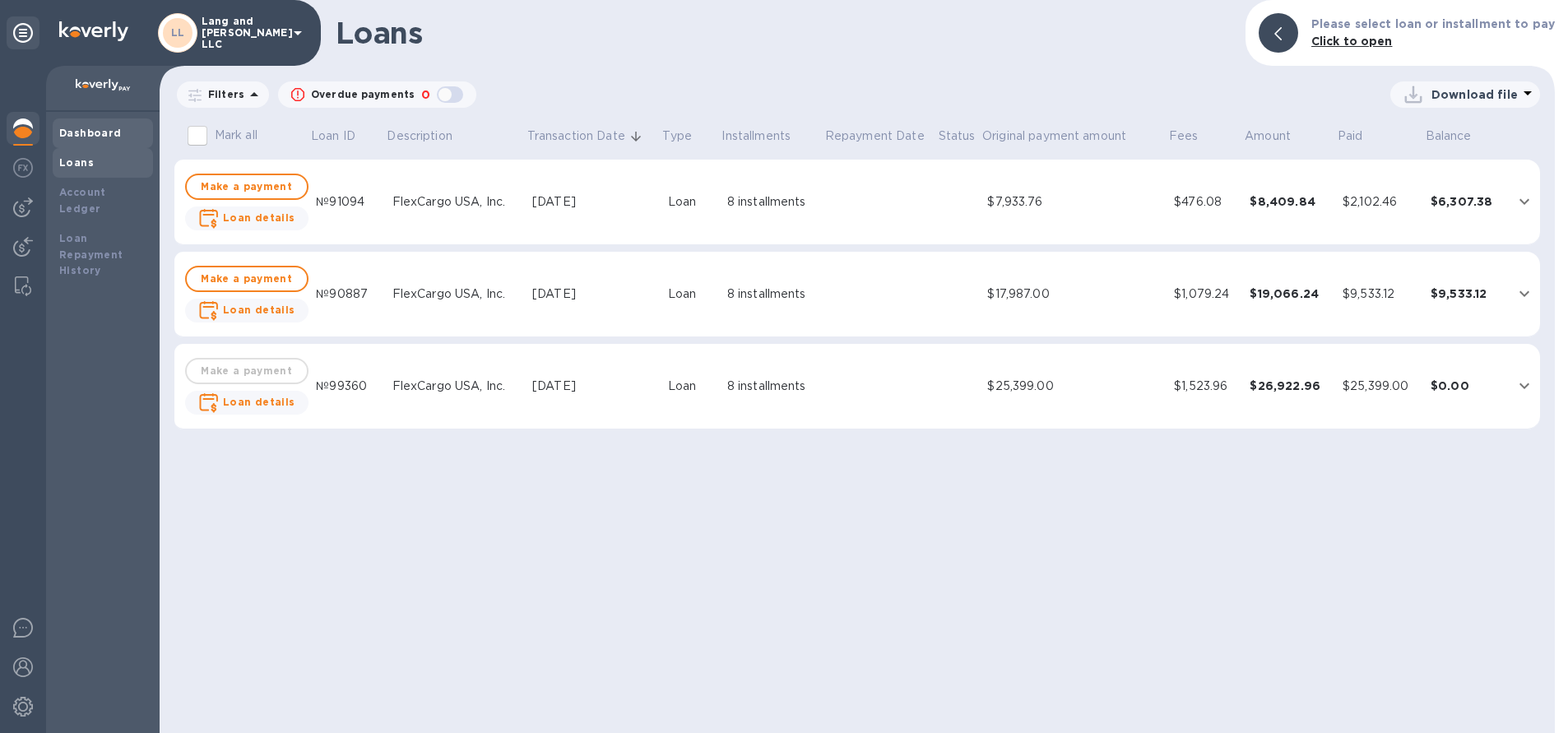
click at [97, 139] on div "Dashboard" at bounding box center [103, 133] width 87 height 17
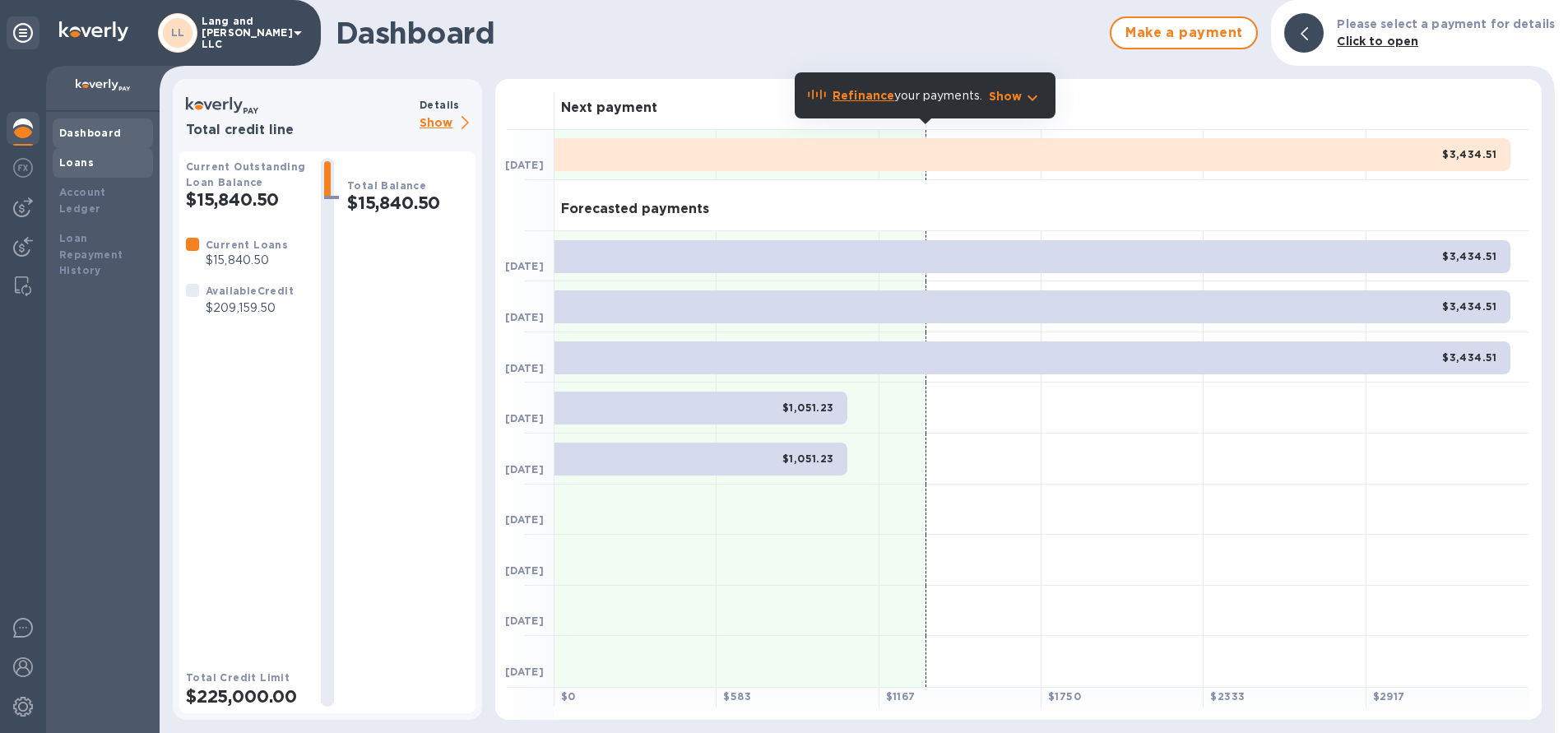
click at [94, 170] on div "Loans" at bounding box center [102, 163] width 100 height 30
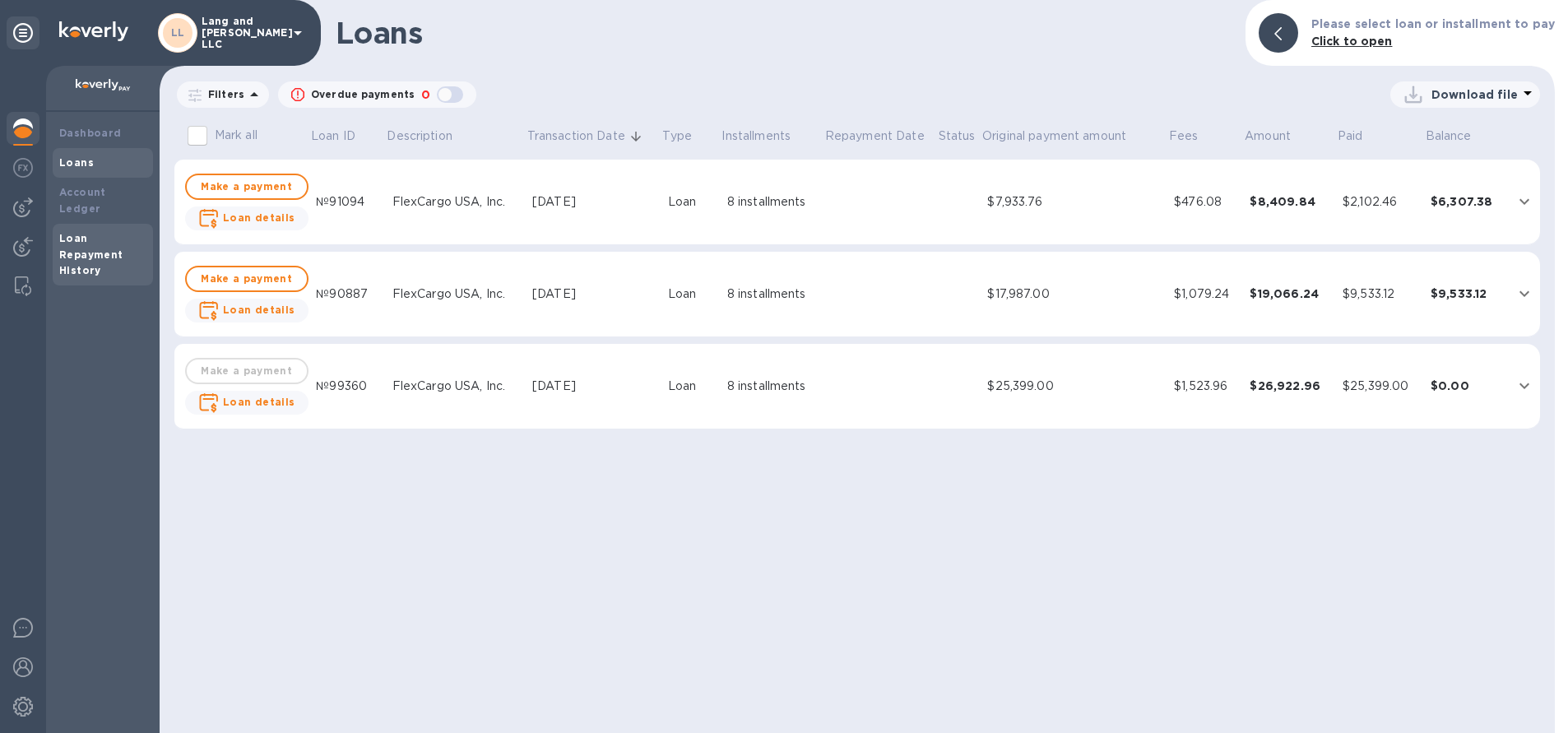
click at [101, 231] on div "Loan Repayment History" at bounding box center [103, 256] width 87 height 50
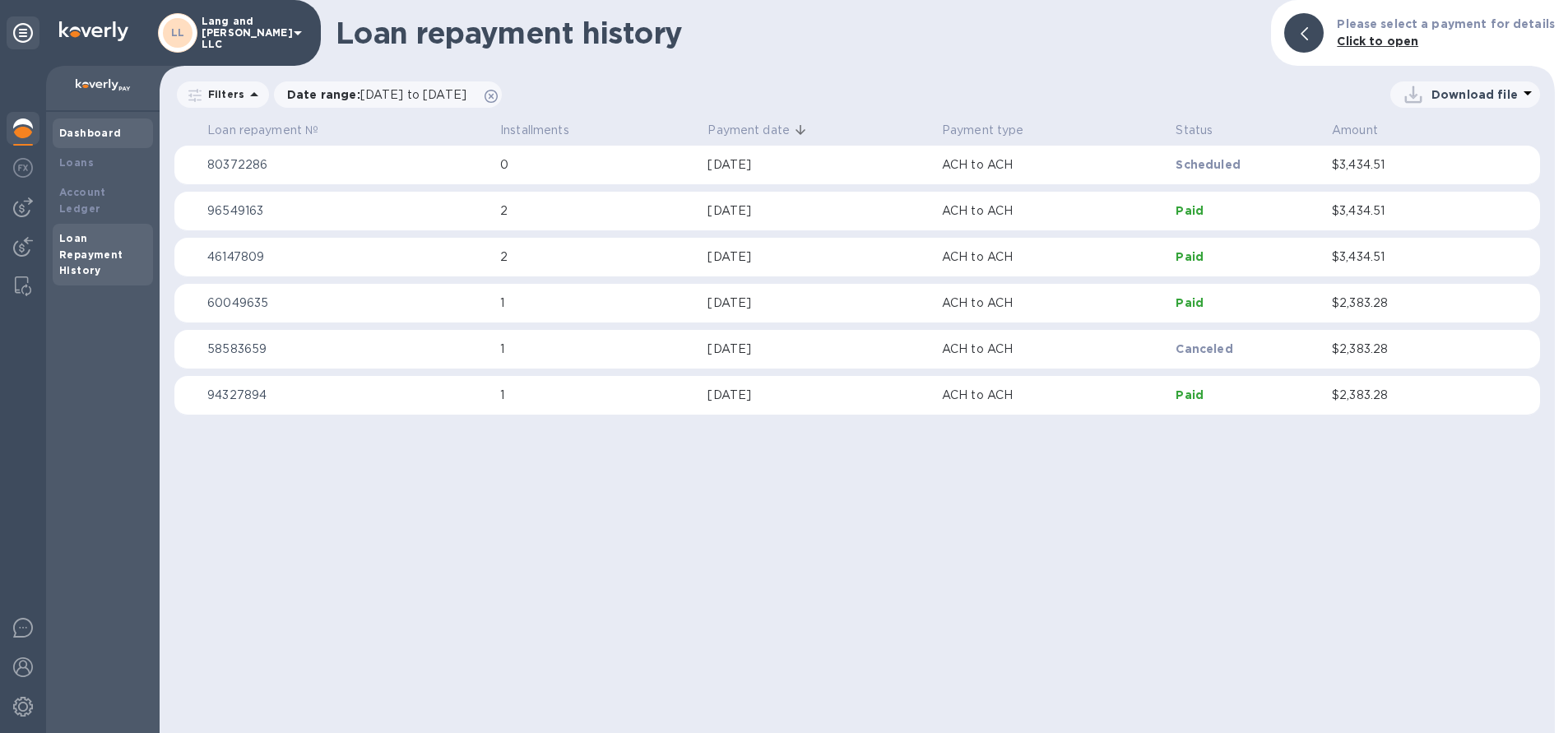
click at [93, 125] on div "Dashboard" at bounding box center [103, 133] width 87 height 17
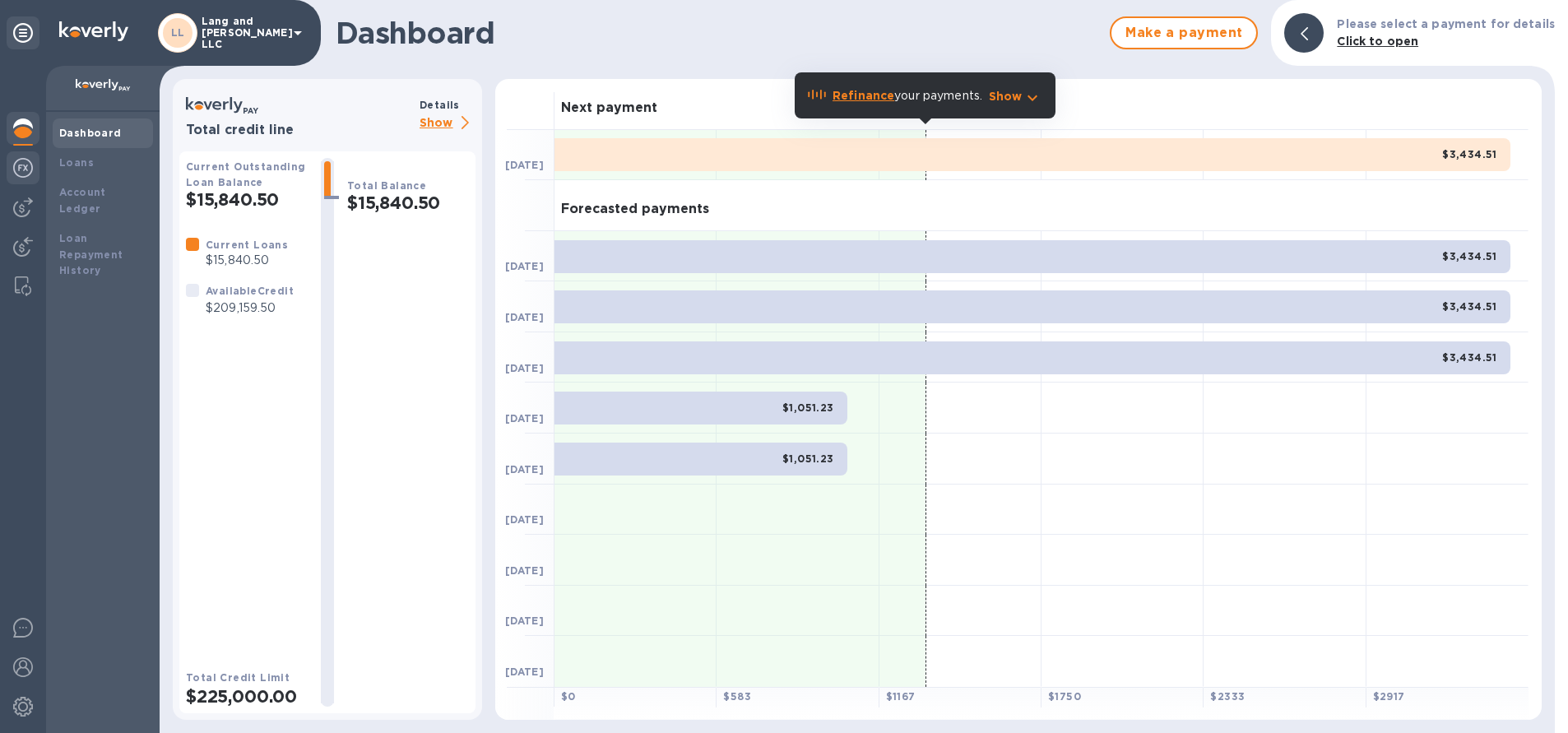
click at [31, 173] on img at bounding box center [23, 168] width 20 height 20
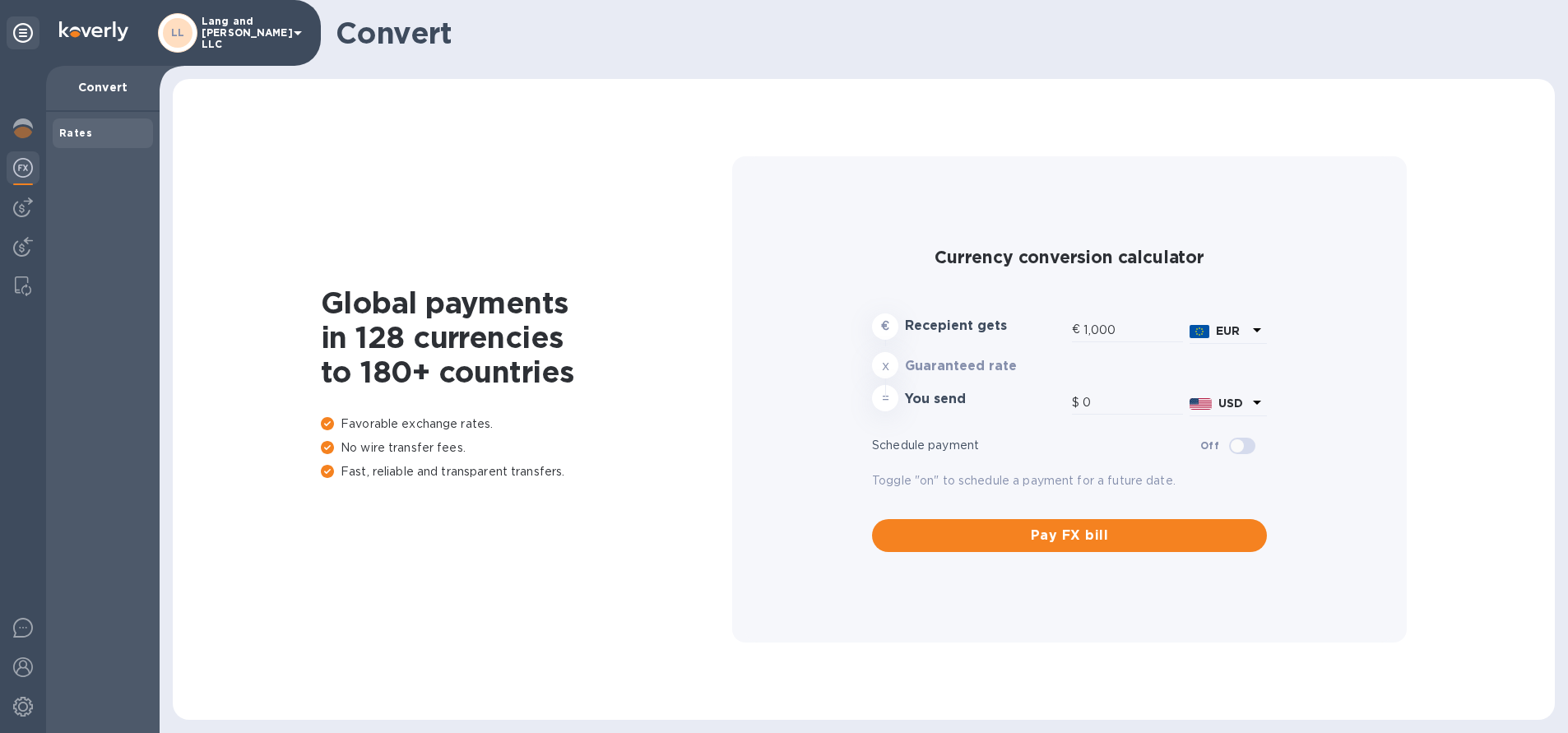
type input "1,167.82"
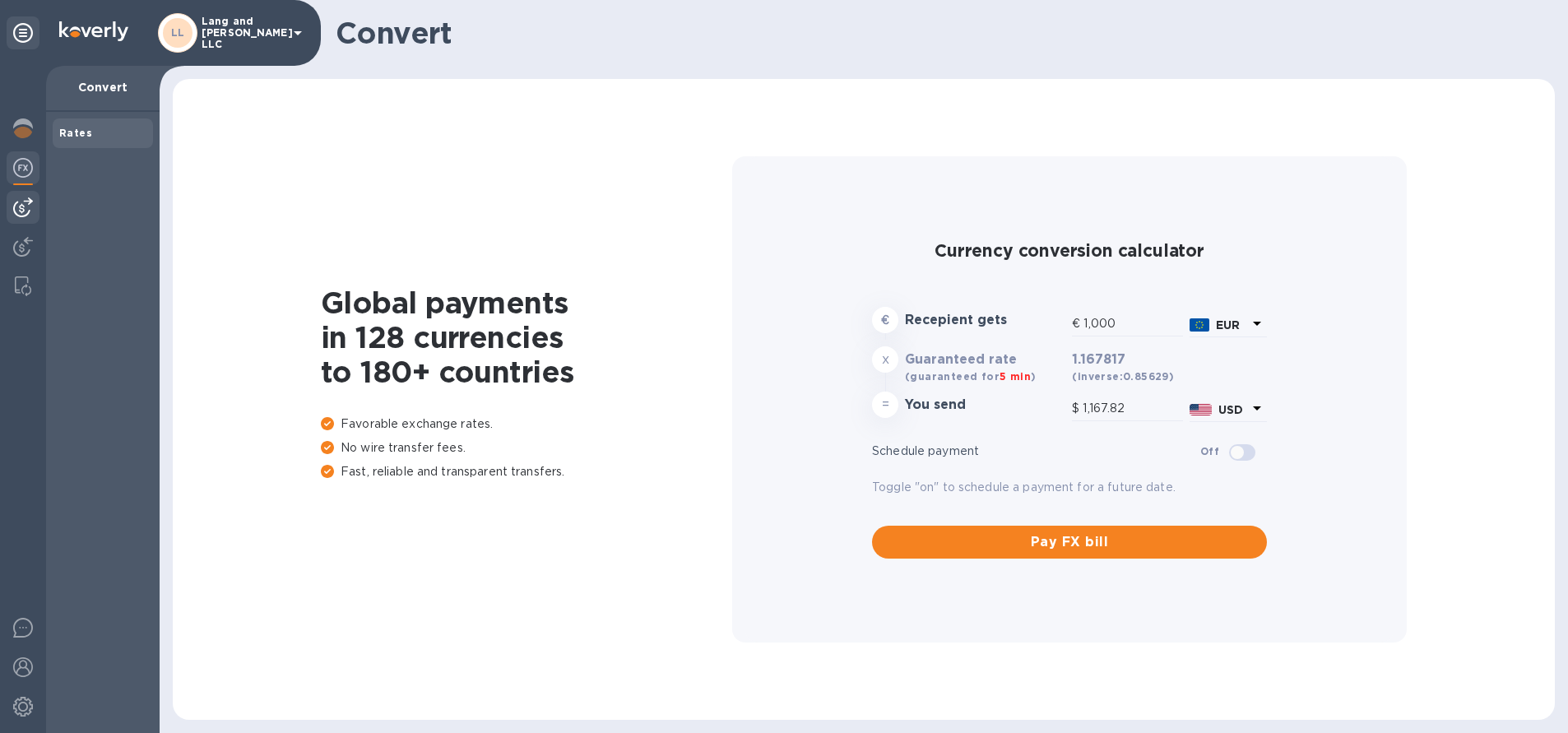
click at [30, 208] on img at bounding box center [23, 208] width 20 height 20
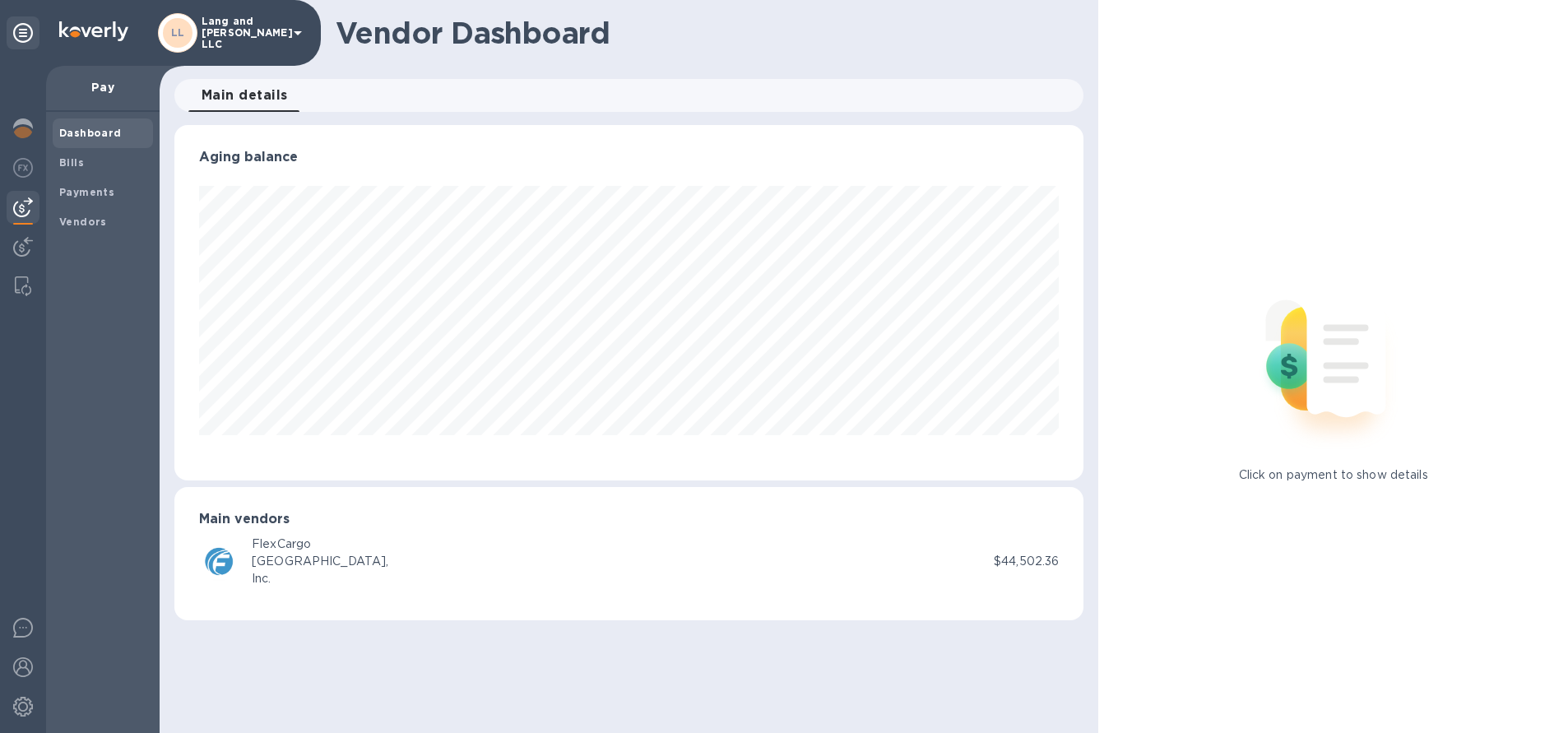
scroll to position [356, 910]
click at [89, 32] on img at bounding box center [94, 32] width 70 height 20
click at [294, 33] on icon at bounding box center [298, 33] width 20 height 20
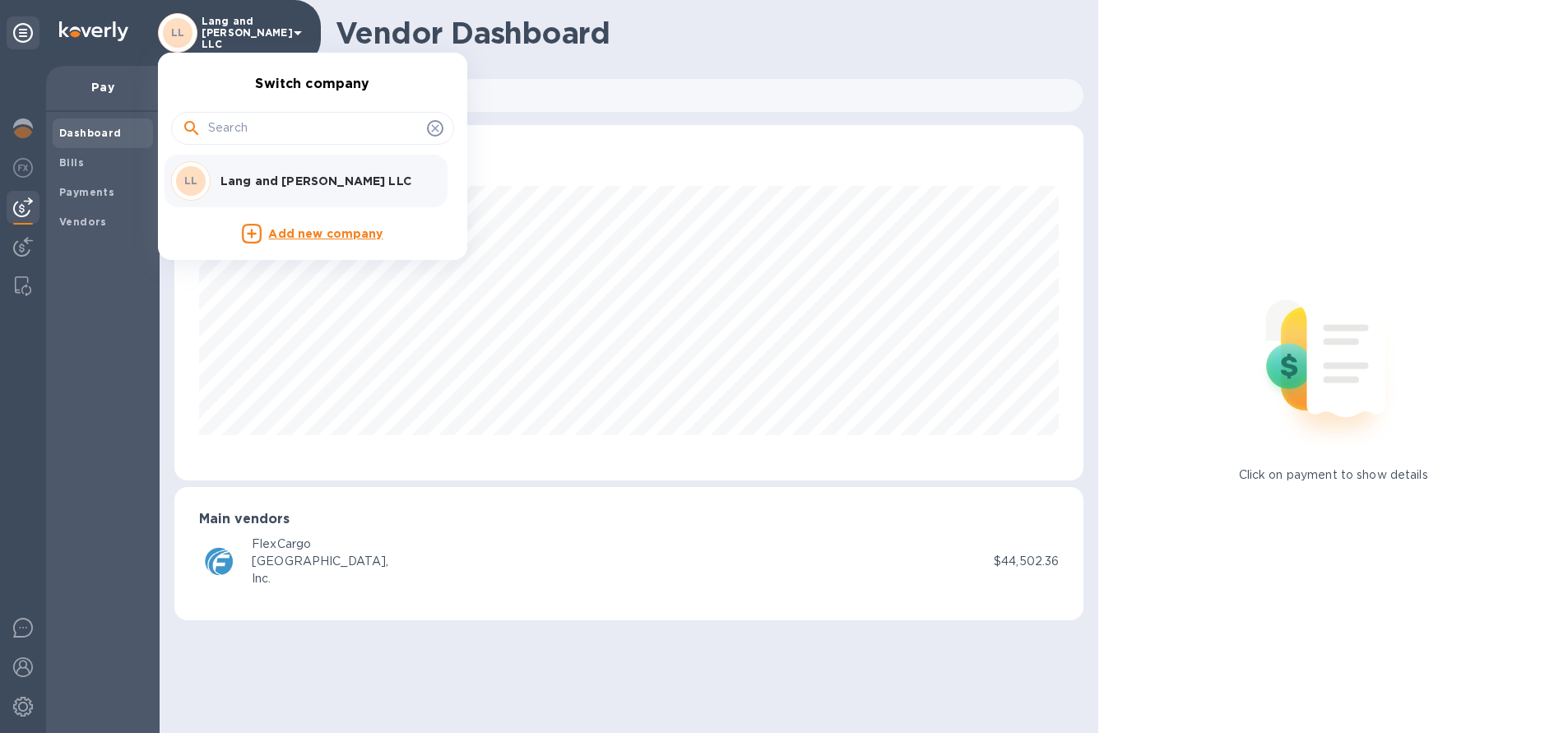
click at [45, 124] on div at bounding box center [784, 366] width 1568 height 733
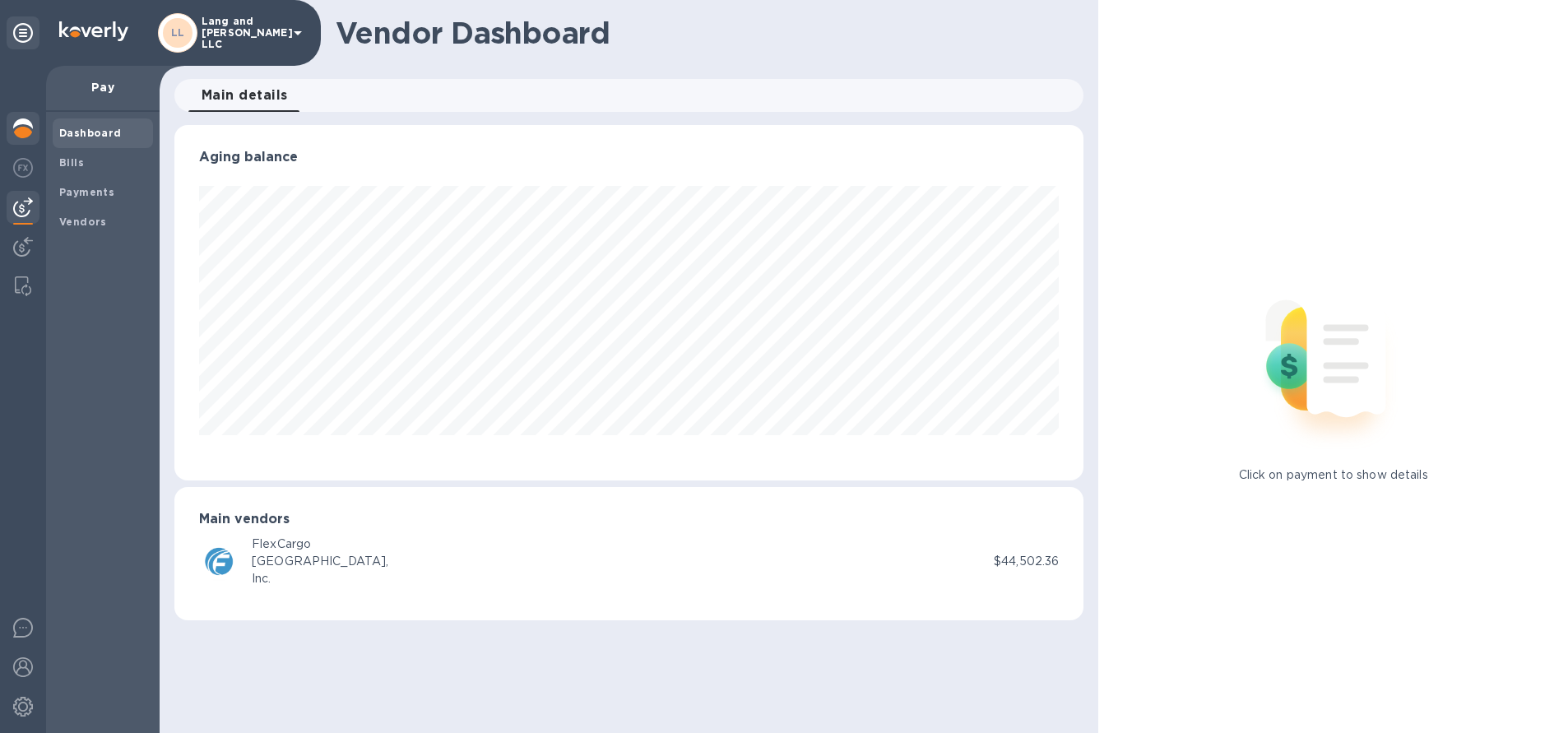
click at [22, 130] on img at bounding box center [23, 128] width 20 height 20
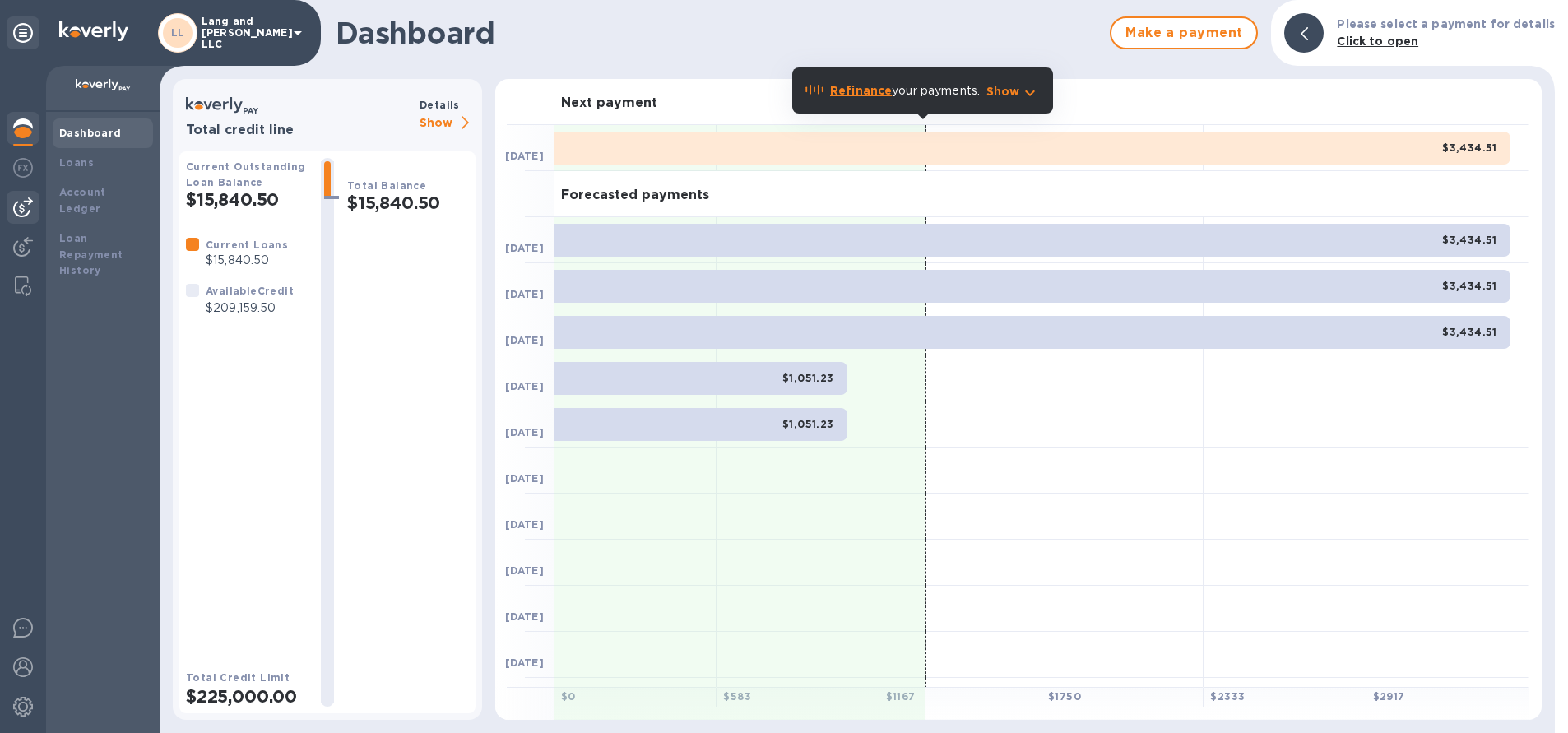
click at [26, 211] on img at bounding box center [23, 208] width 20 height 20
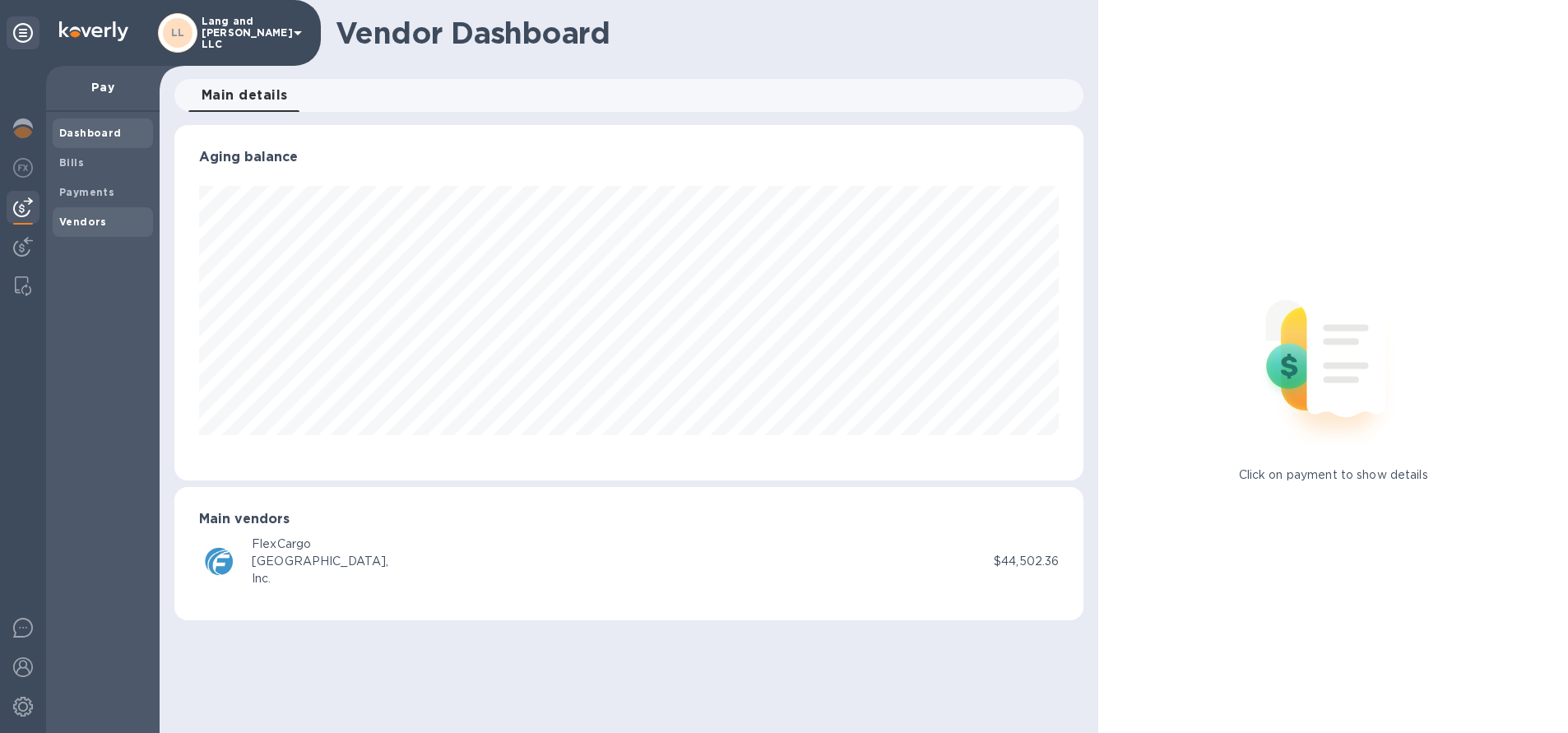
scroll to position [356, 910]
click at [87, 222] on b "Vendors" at bounding box center [84, 222] width 48 height 12
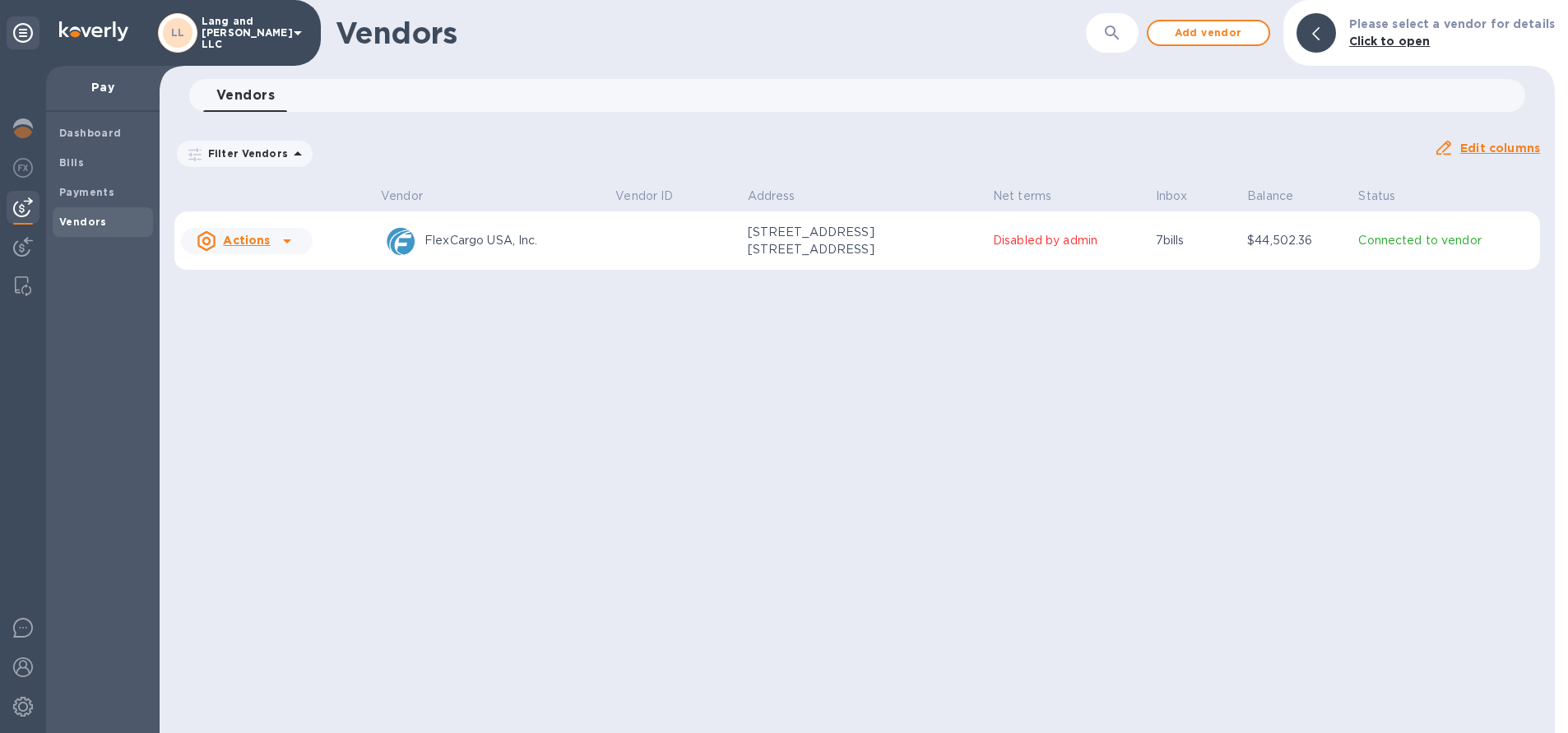
click at [286, 244] on icon at bounding box center [287, 242] width 8 height 4
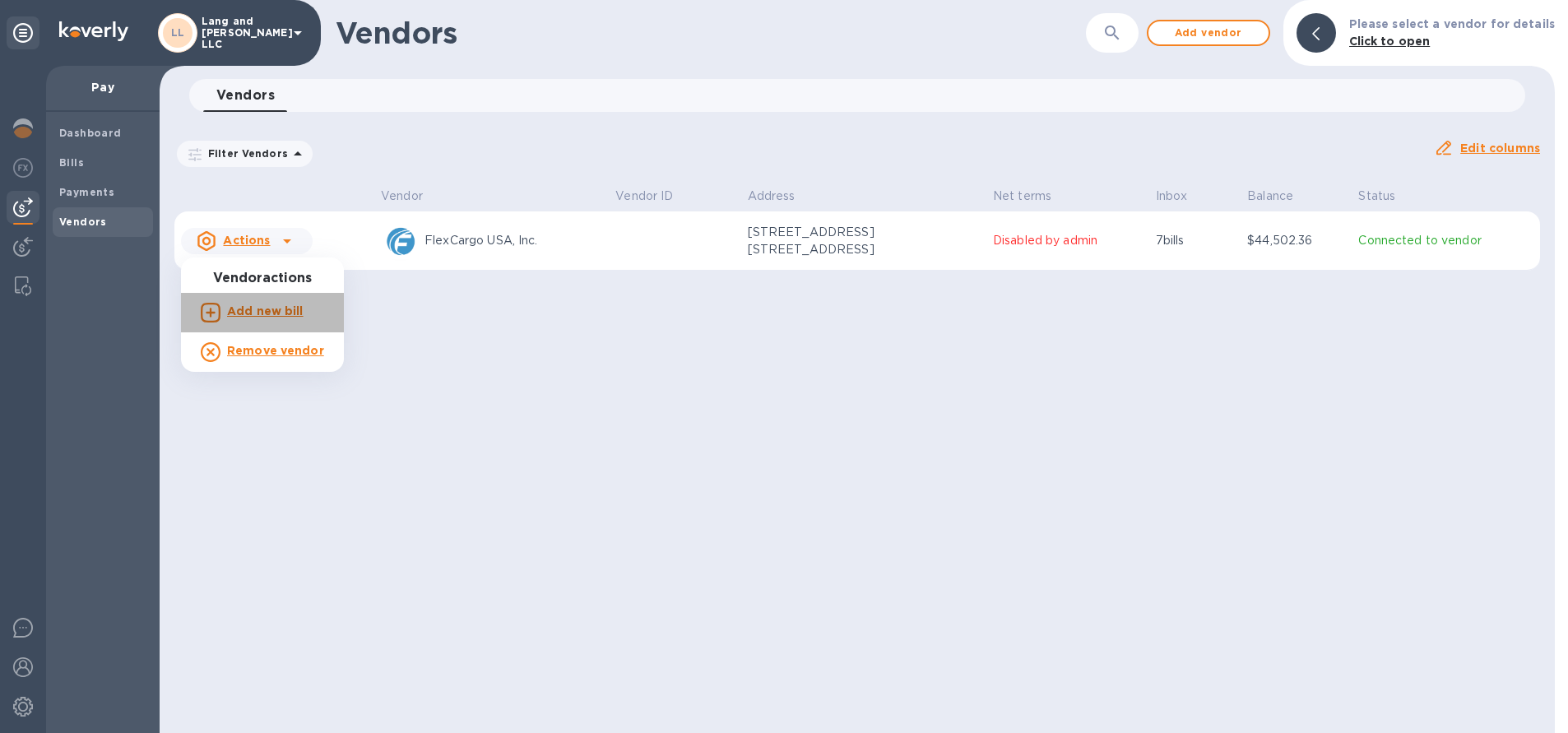
click at [267, 312] on b "Add new bill" at bounding box center [264, 310] width 77 height 13
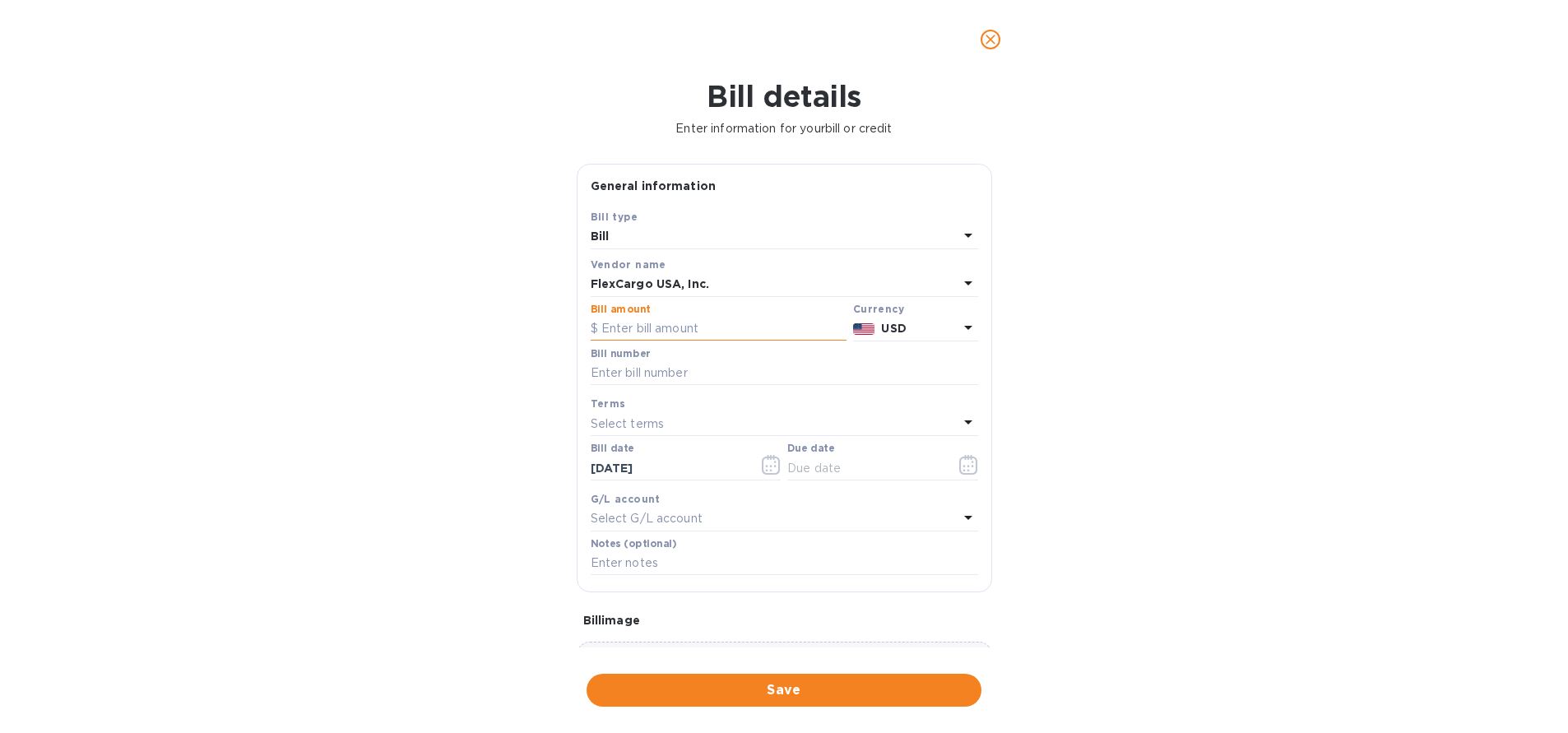
click at [646, 325] on input "text" at bounding box center [718, 329] width 256 height 25
type input "11,650"
click at [620, 373] on input "text" at bounding box center [784, 373] width 388 height 25
